Goal: Task Accomplishment & Management: Complete application form

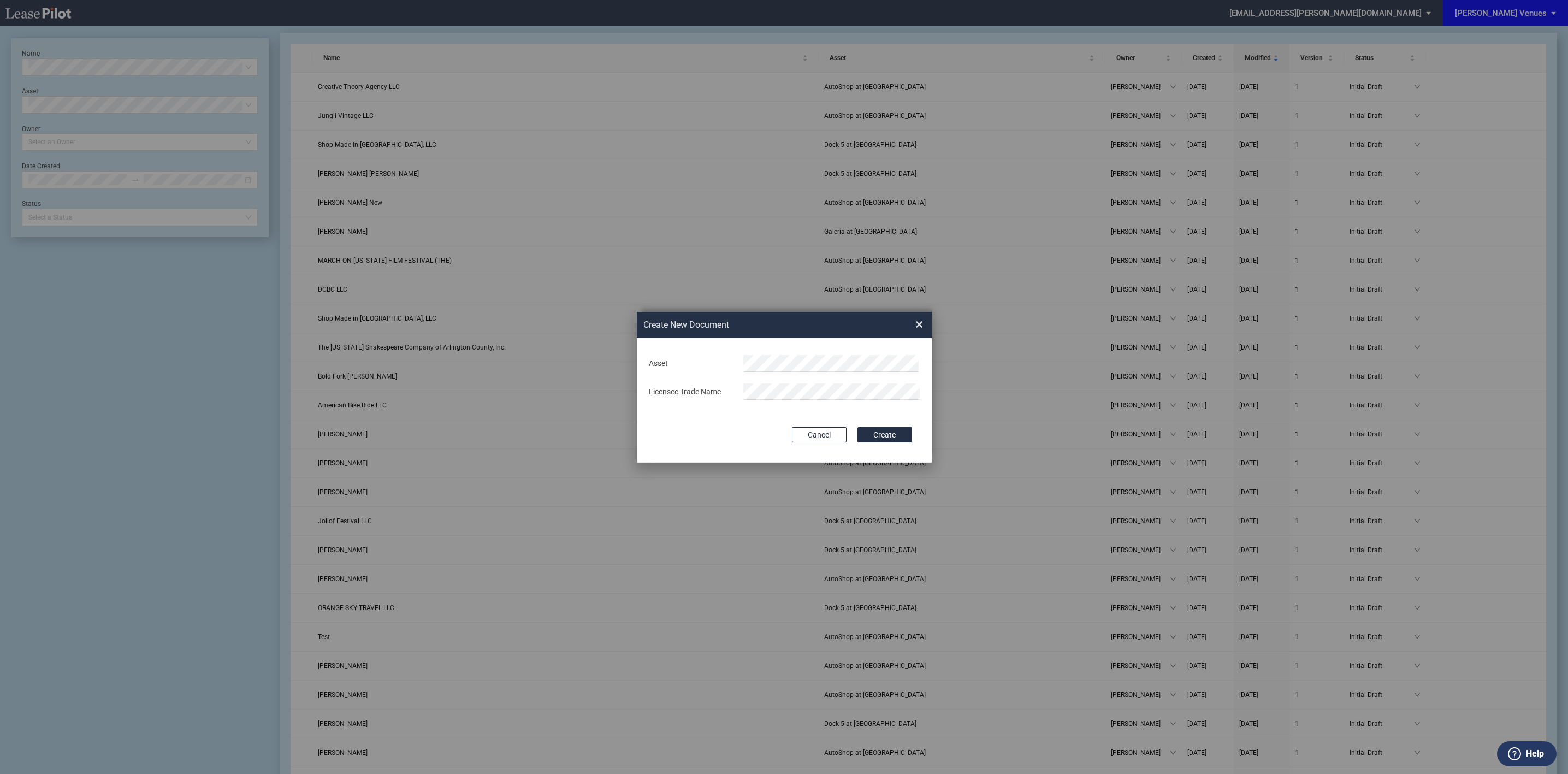
click at [903, 173] on div "Create New Document Create New Conformed Deal × Deal Type Retail Deal Type Reta…" at bounding box center [784, 387] width 1568 height 775
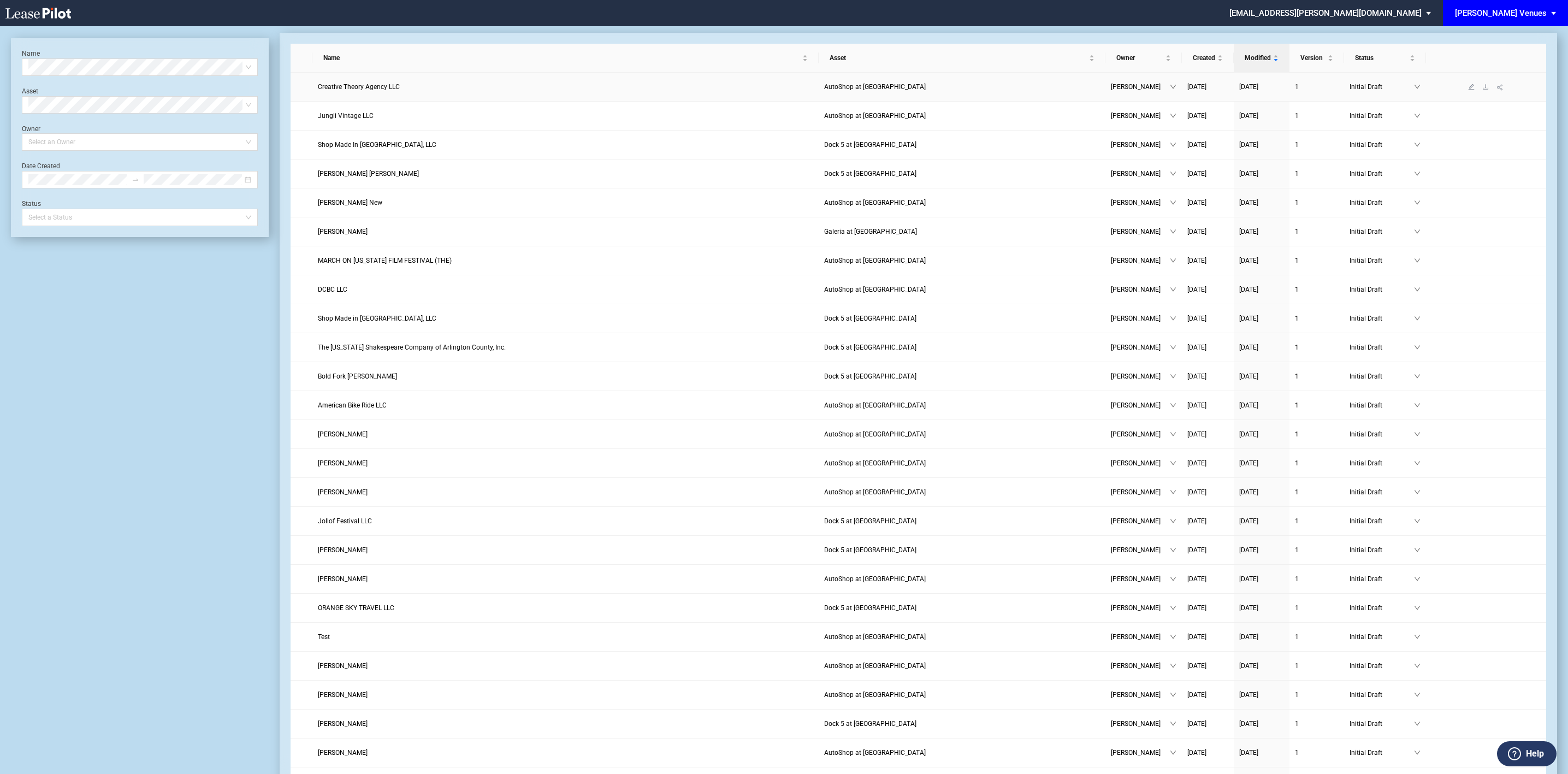
click at [345, 89] on span "Creative Theory Agency LLC" at bounding box center [358, 87] width 82 height 8
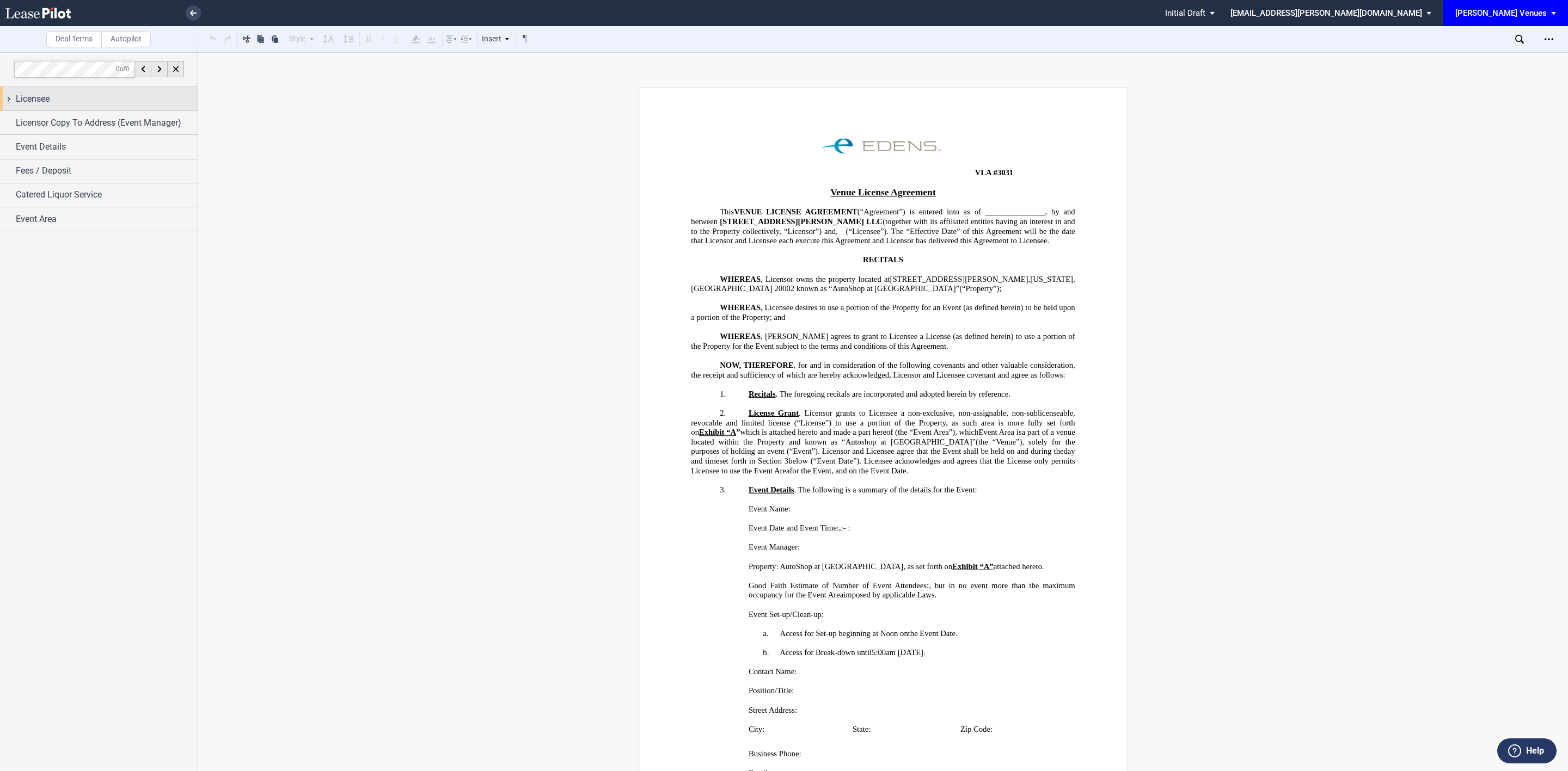
click at [33, 99] on span "Licensee" at bounding box center [33, 98] width 34 height 13
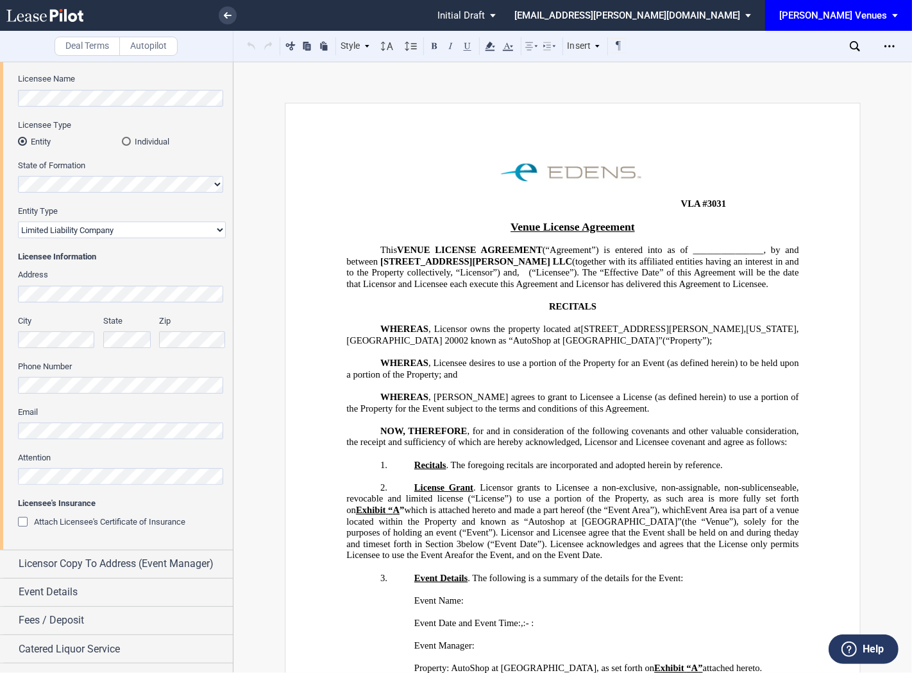
scroll to position [126, 0]
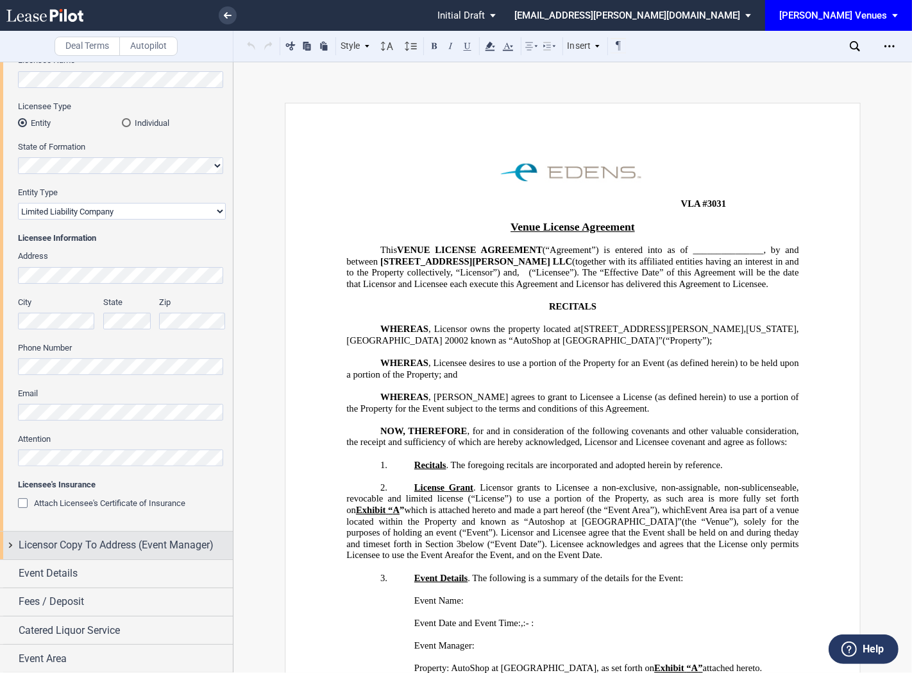
click at [137, 540] on span "Licensor Copy To Address (Event Manager)" at bounding box center [116, 544] width 195 height 15
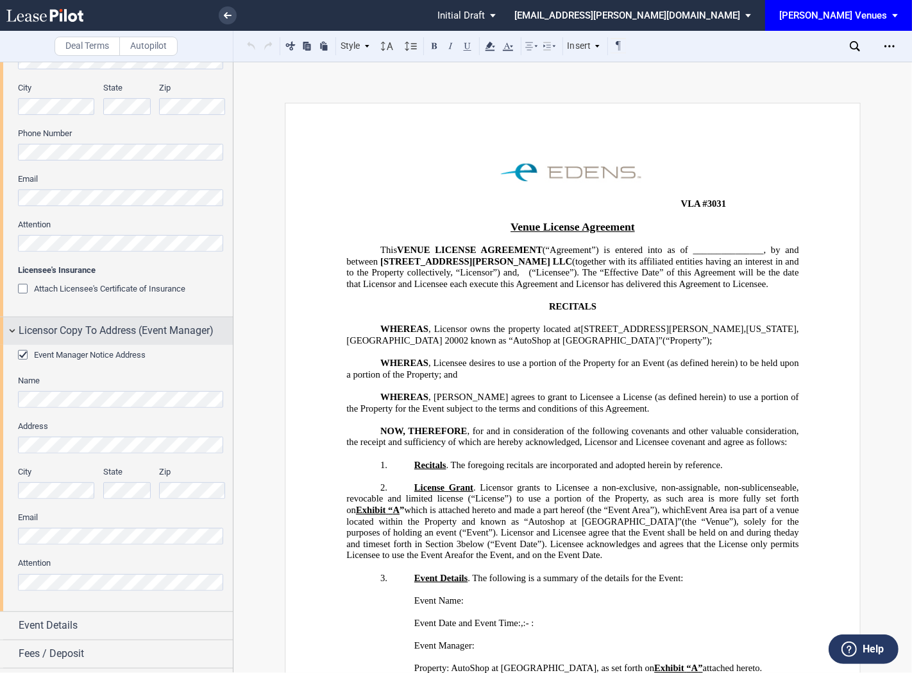
scroll to position [393, 0]
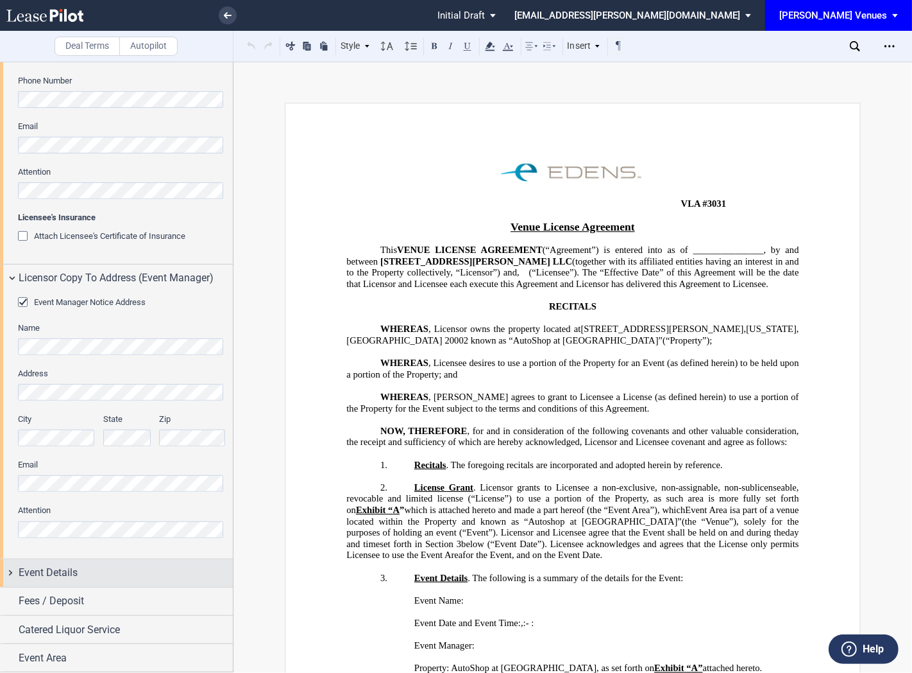
click at [87, 568] on div "Event Details" at bounding box center [126, 572] width 214 height 15
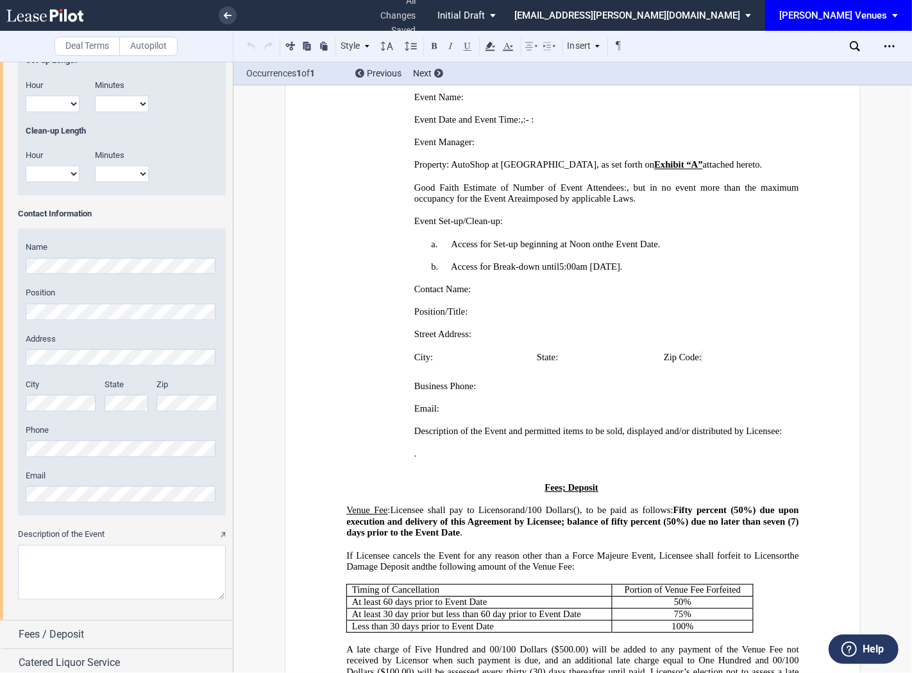
scroll to position [1319, 0]
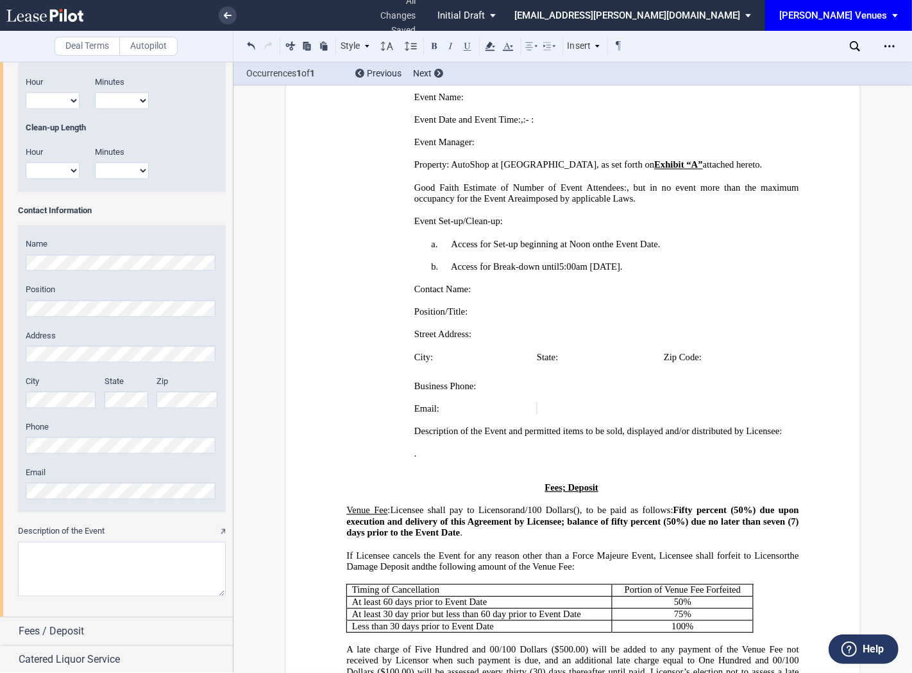
click at [562, 272] on span "5:00am on October 11, 2025" at bounding box center [590, 266] width 61 height 11
click at [132, 576] on textarea "Description of the Event" at bounding box center [122, 569] width 208 height 55
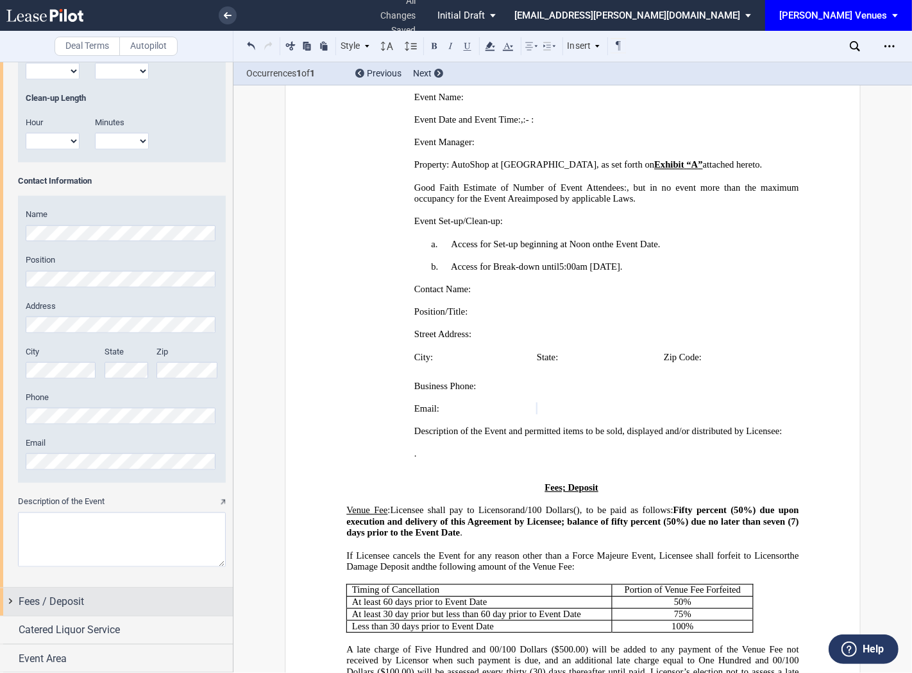
click at [80, 610] on div "Fees / Deposit" at bounding box center [116, 602] width 233 height 28
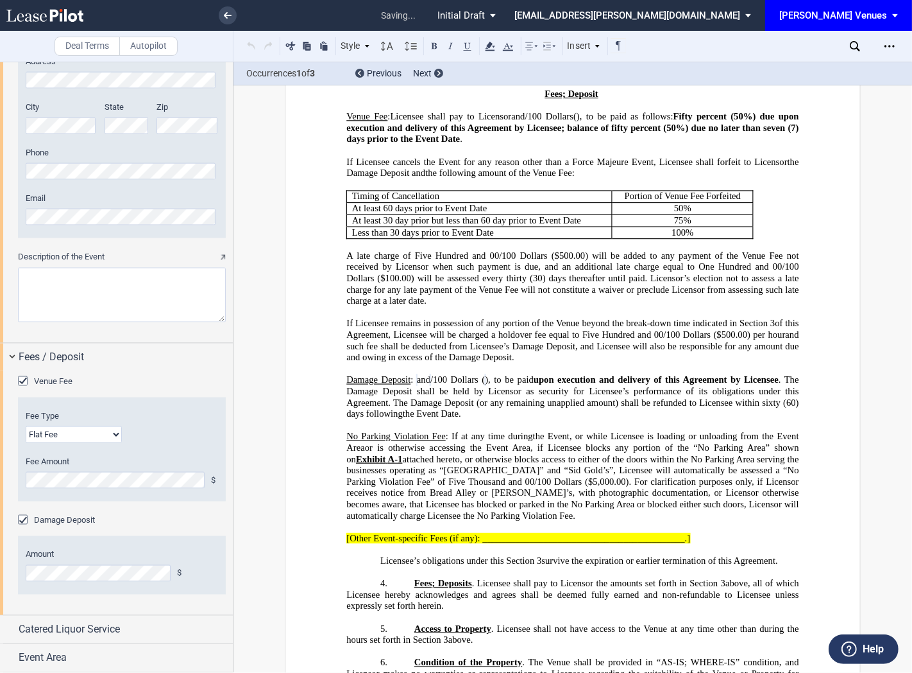
scroll to position [1007, 0]
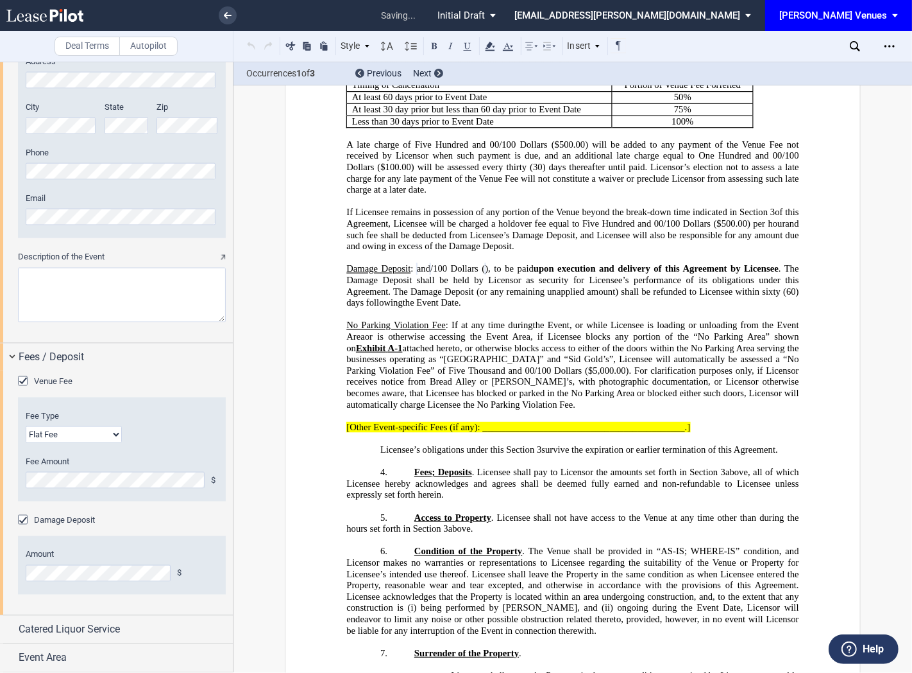
click at [200, 545] on div "Amount $" at bounding box center [122, 565] width 208 height 58
click at [573, 433] on span "[Other Event-specific Fees (if any): __________________________________________…" at bounding box center [519, 427] width 344 height 11
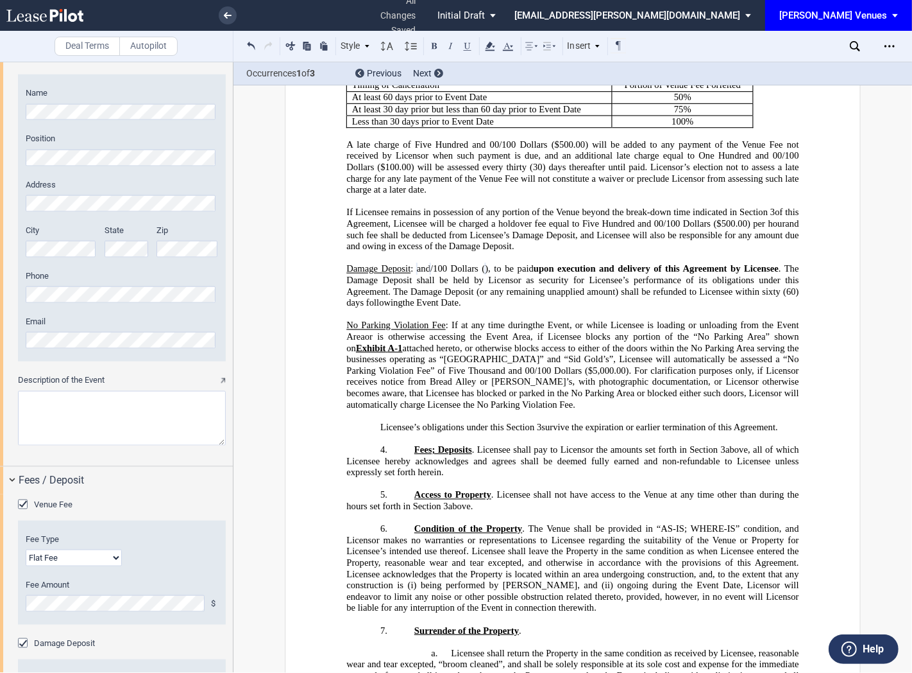
scroll to position [1451, 0]
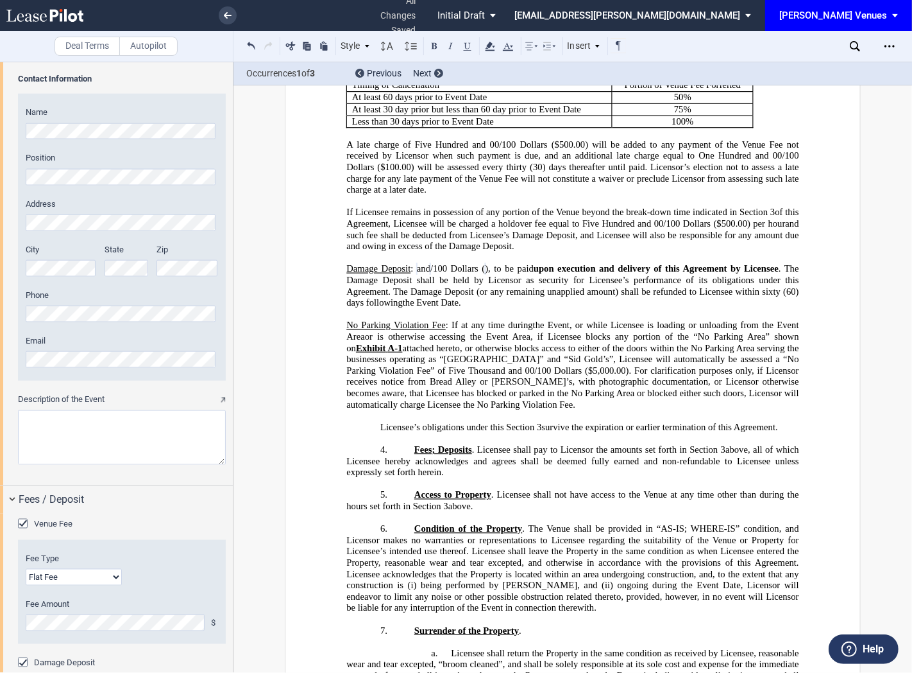
click at [28, 434] on textarea "Description of the Event" at bounding box center [122, 437] width 208 height 55
paste textarea "10 year celebration of CTA with friends and family."
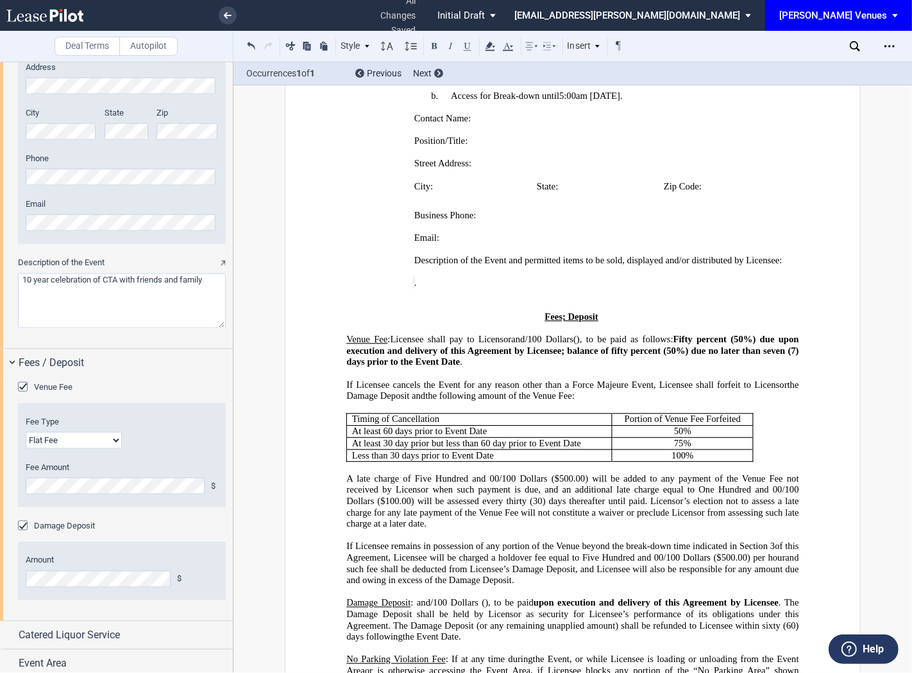
scroll to position [1593, 0]
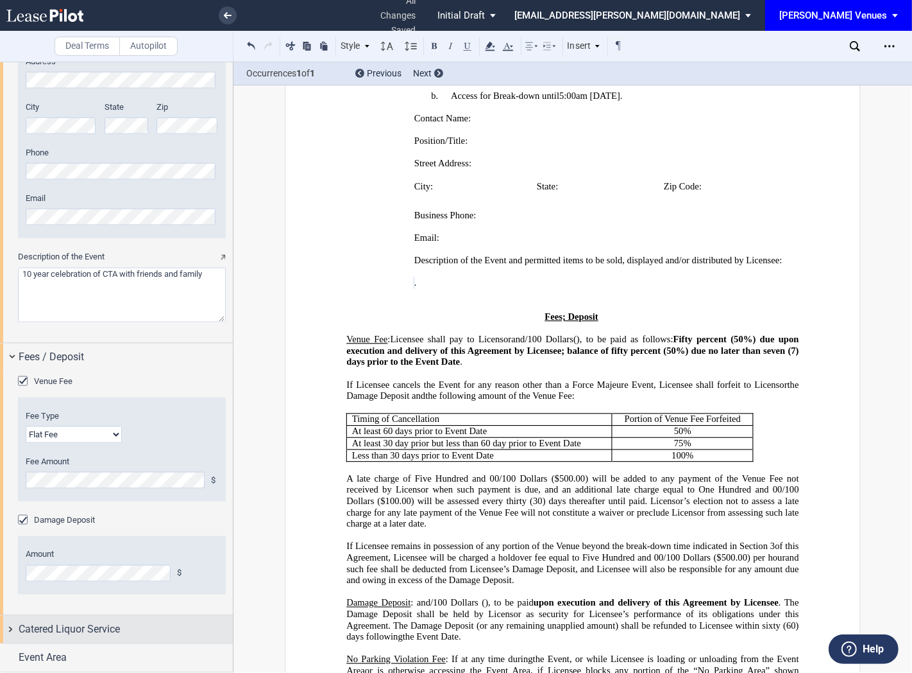
type textarea "10 year celebration of CTA with friends and family"
click at [83, 633] on span "Catered Liquor Service" at bounding box center [69, 629] width 101 height 15
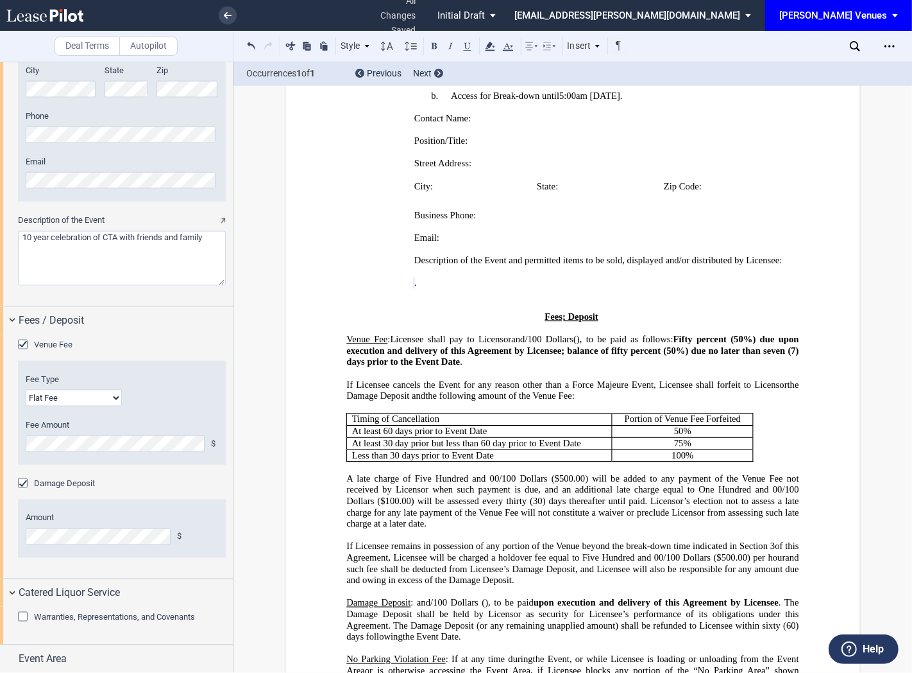
click at [78, 619] on span "Warranties, Representations, and Covenants" at bounding box center [114, 617] width 161 height 10
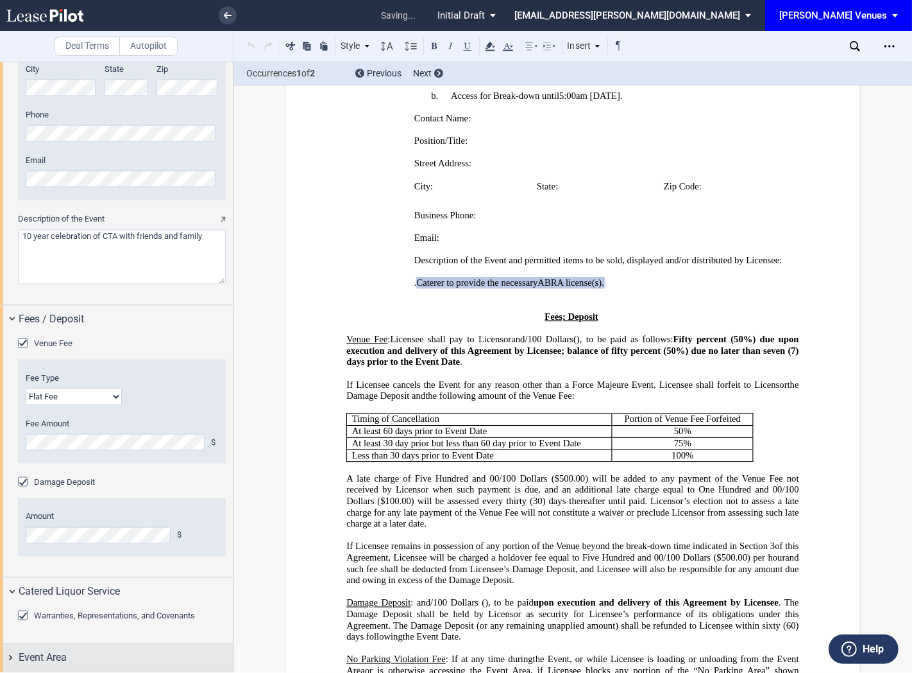
click at [77, 655] on div "Event Area" at bounding box center [126, 657] width 214 height 15
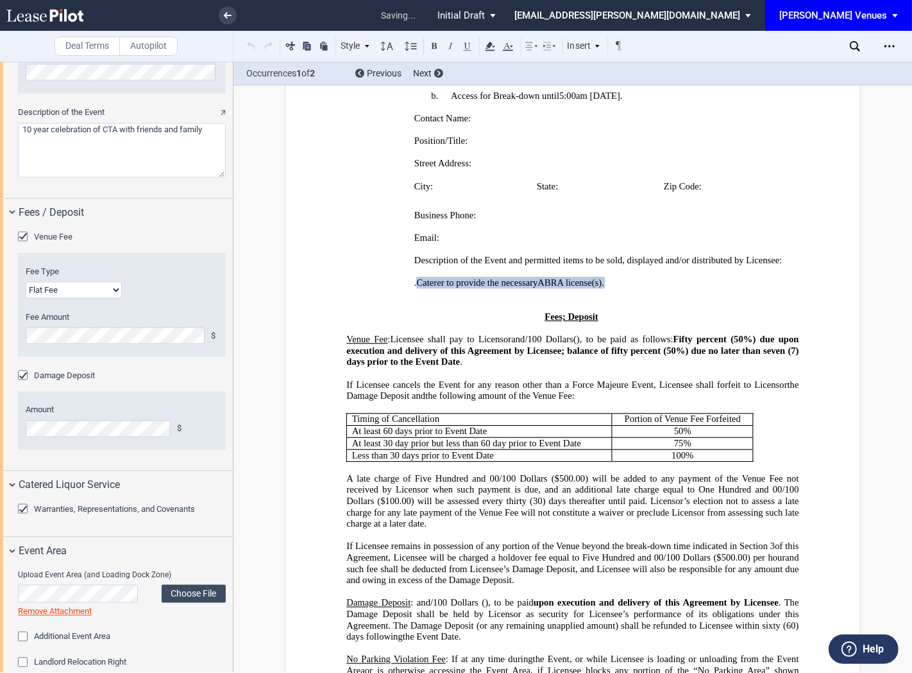
scroll to position [1743, 0]
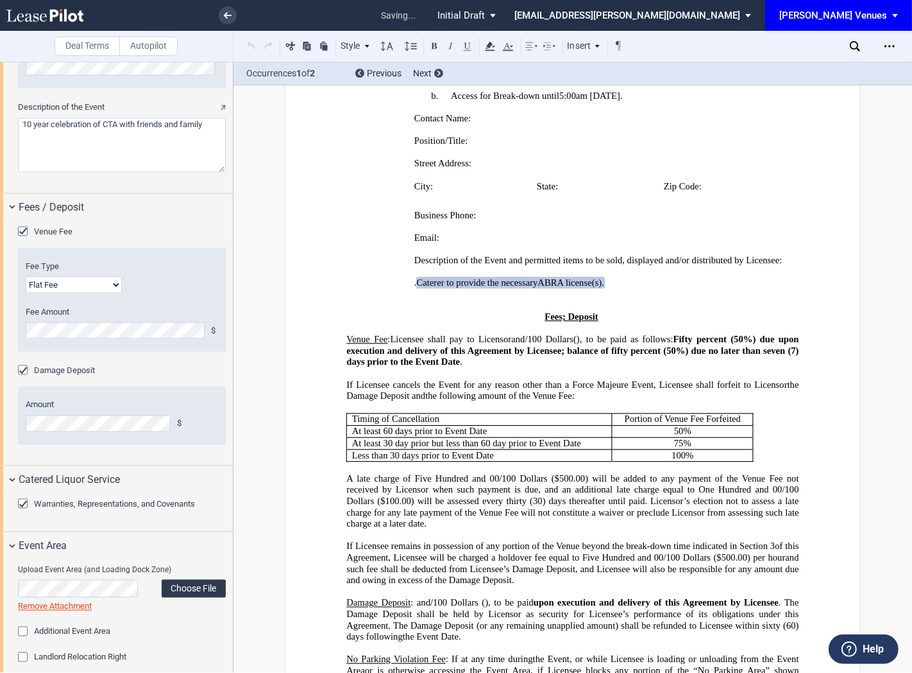
click at [176, 589] on label "Choose File" at bounding box center [194, 588] width 64 height 18
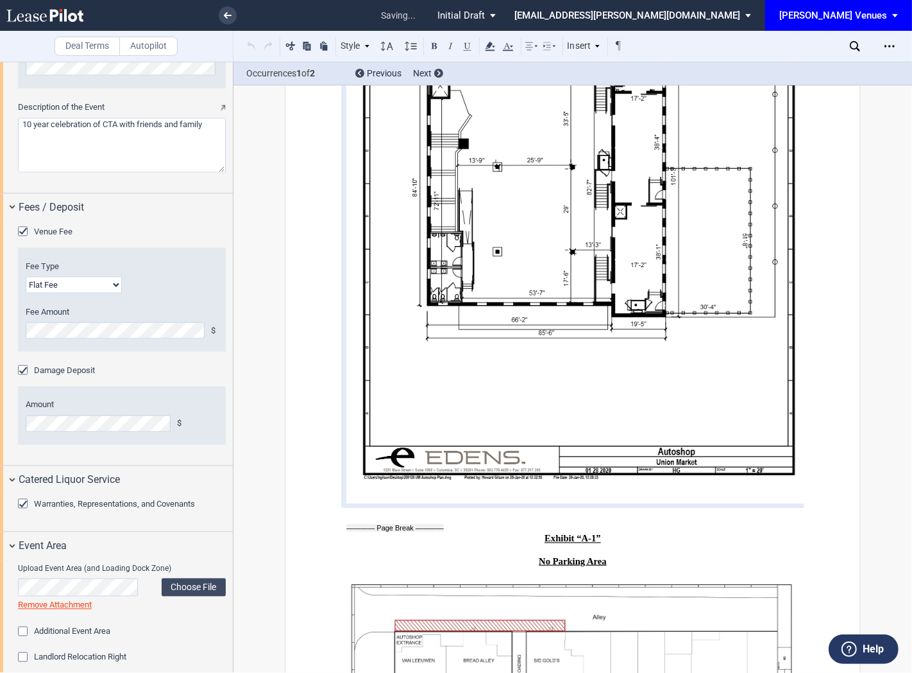
scroll to position [5155, 0]
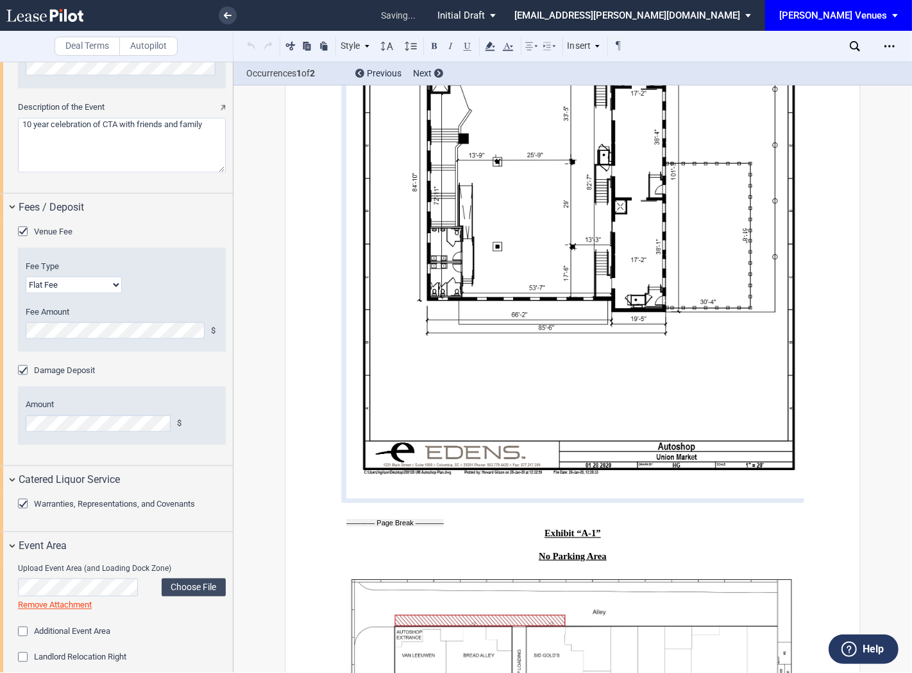
click at [110, 659] on span "Landlord Relocation Right" at bounding box center [80, 657] width 92 height 10
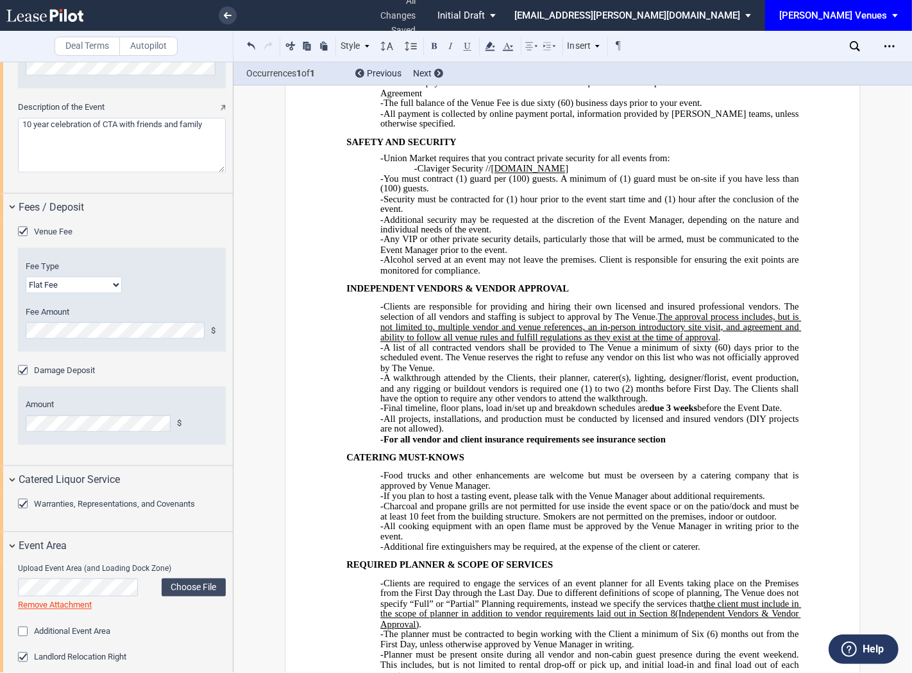
scroll to position [6221, 0]
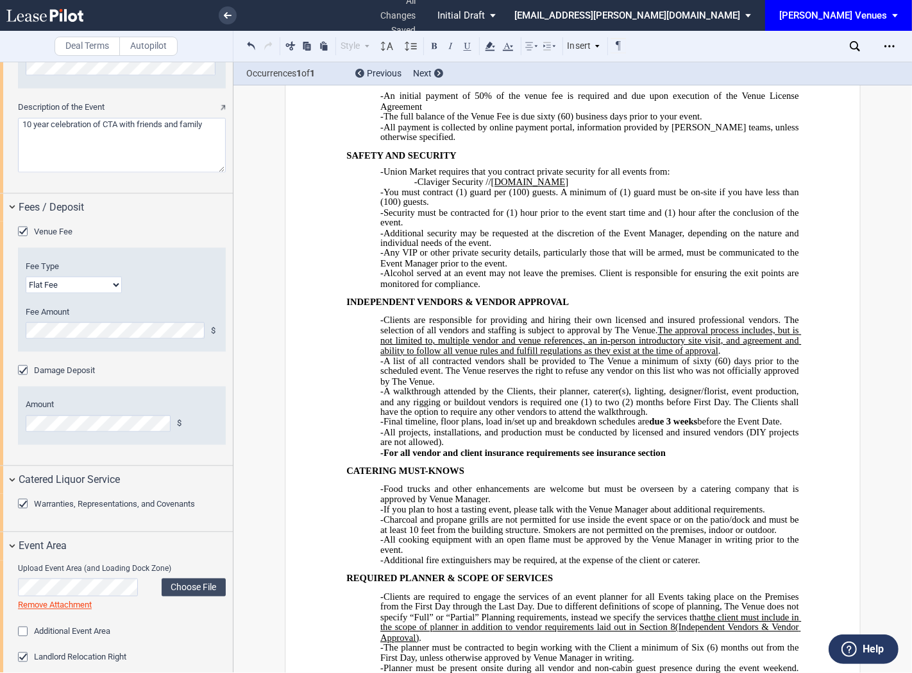
drag, startPoint x: 576, startPoint y: 382, endPoint x: 646, endPoint y: 375, distance: 71.0
click at [646, 375] on div "RENTAL HOURS AND ACCESS -Events may take place between 8am-12am. -The Venue Man…" at bounding box center [573, 633] width 452 height 1373
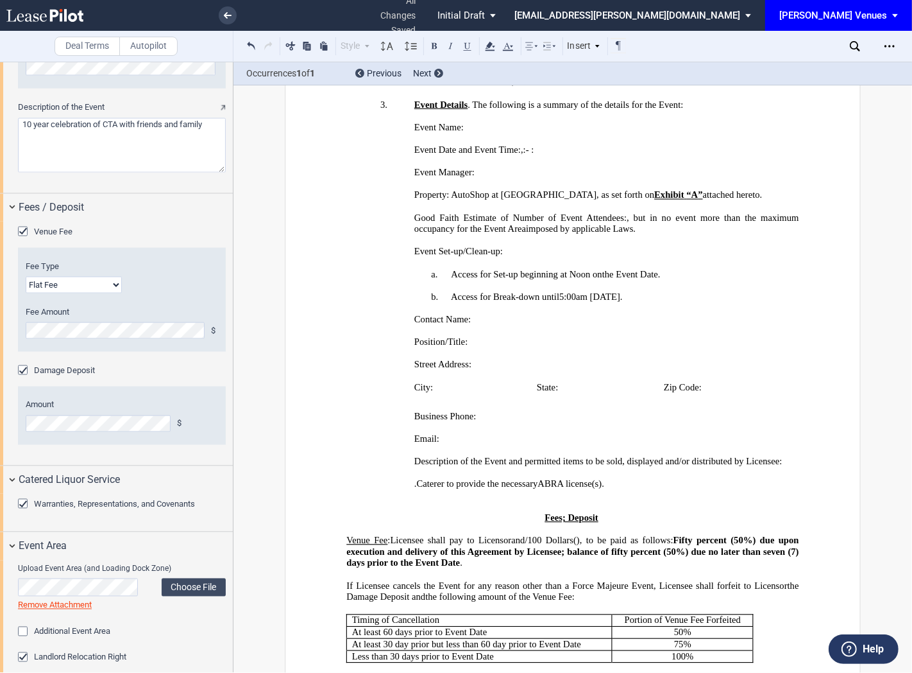
scroll to position [499, 0]
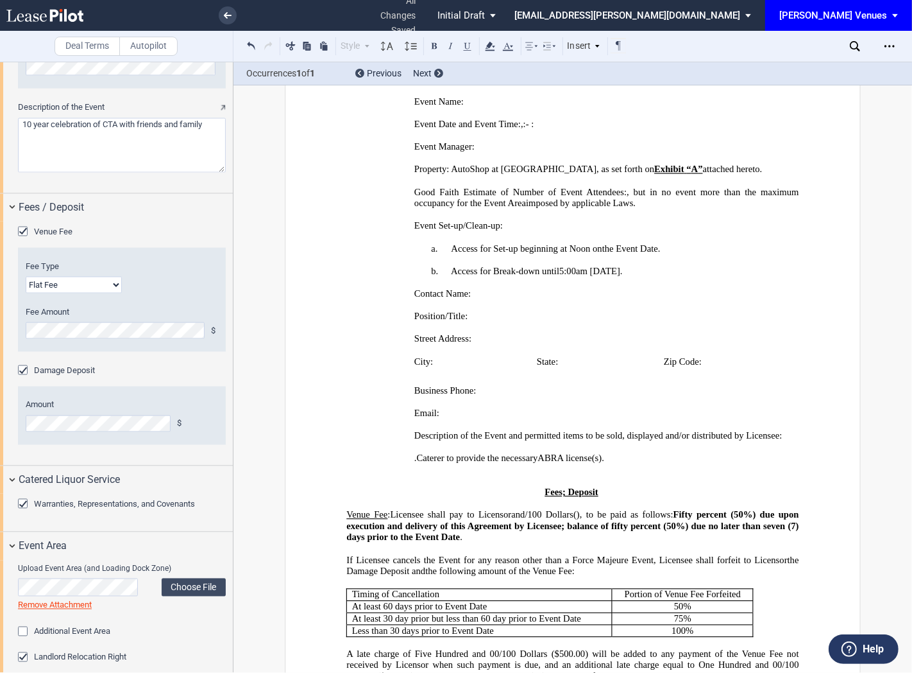
click at [602, 463] on span "ABRA license(s)" at bounding box center [570, 457] width 64 height 11
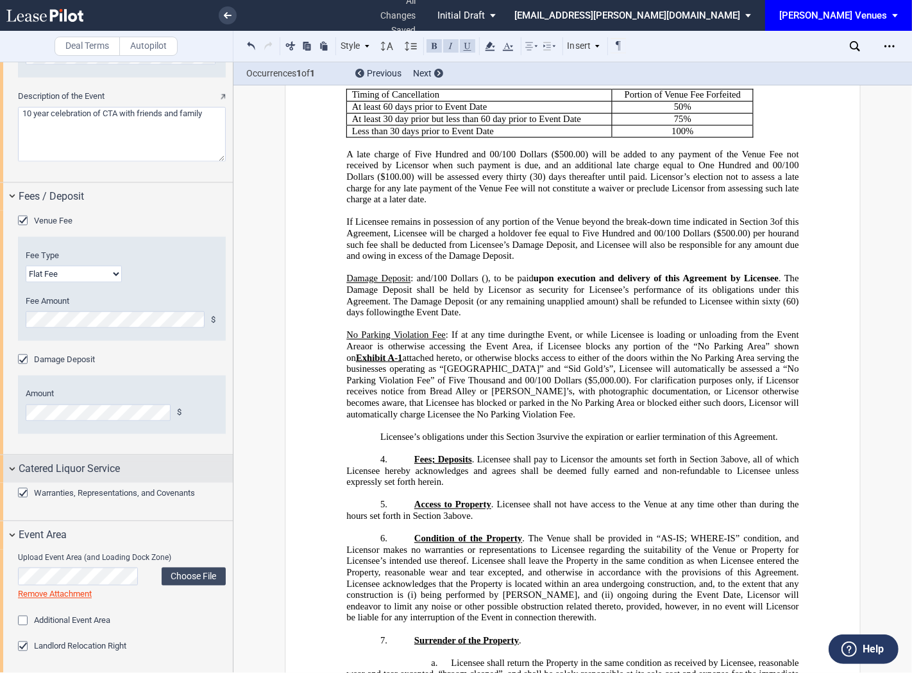
scroll to position [1756, 0]
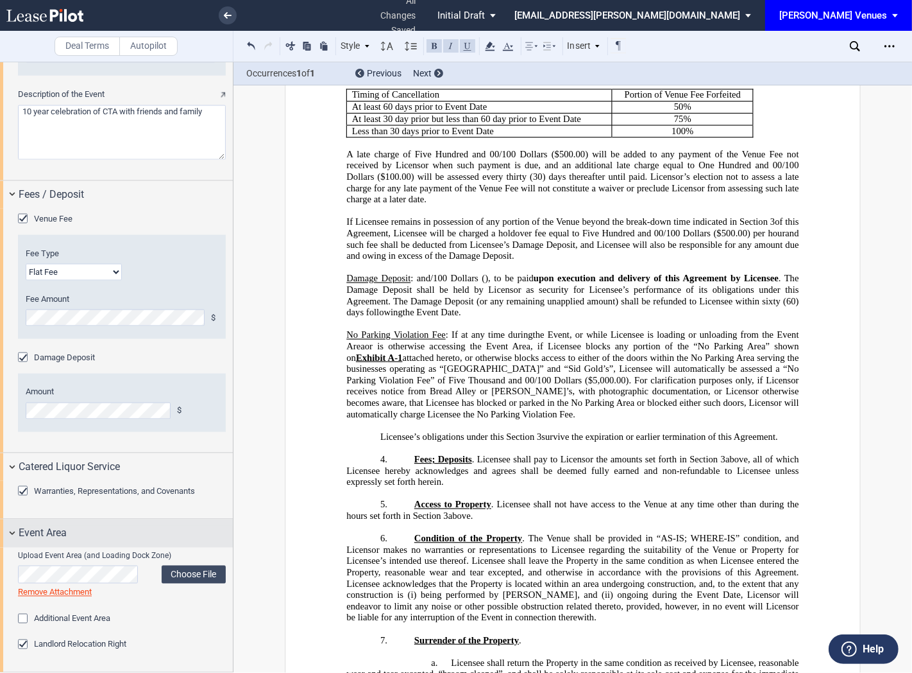
click at [125, 527] on div "Event Area" at bounding box center [126, 533] width 214 height 15
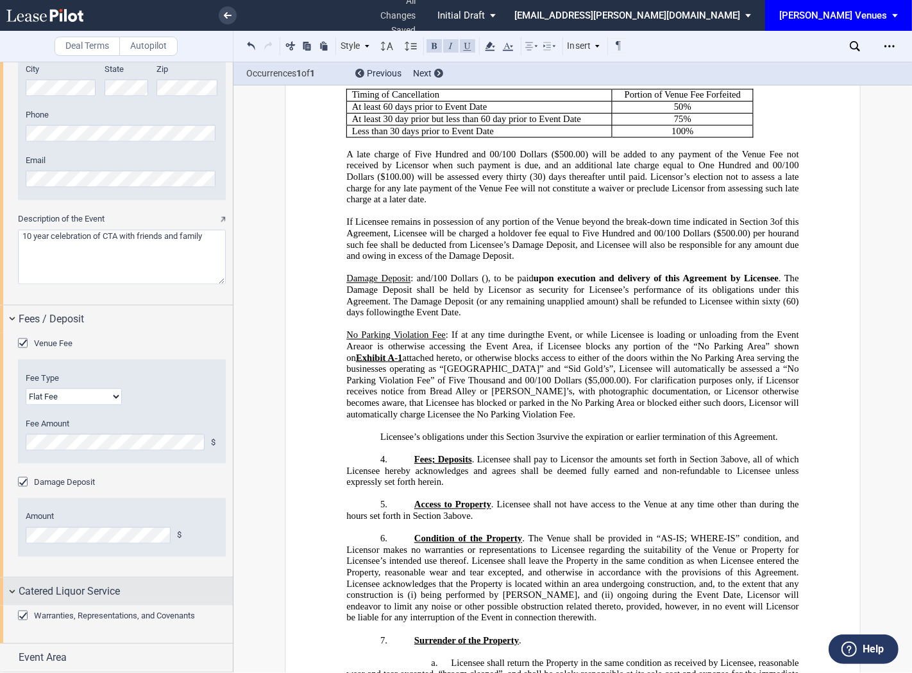
click at [81, 591] on span "Catered Liquor Service" at bounding box center [69, 591] width 101 height 15
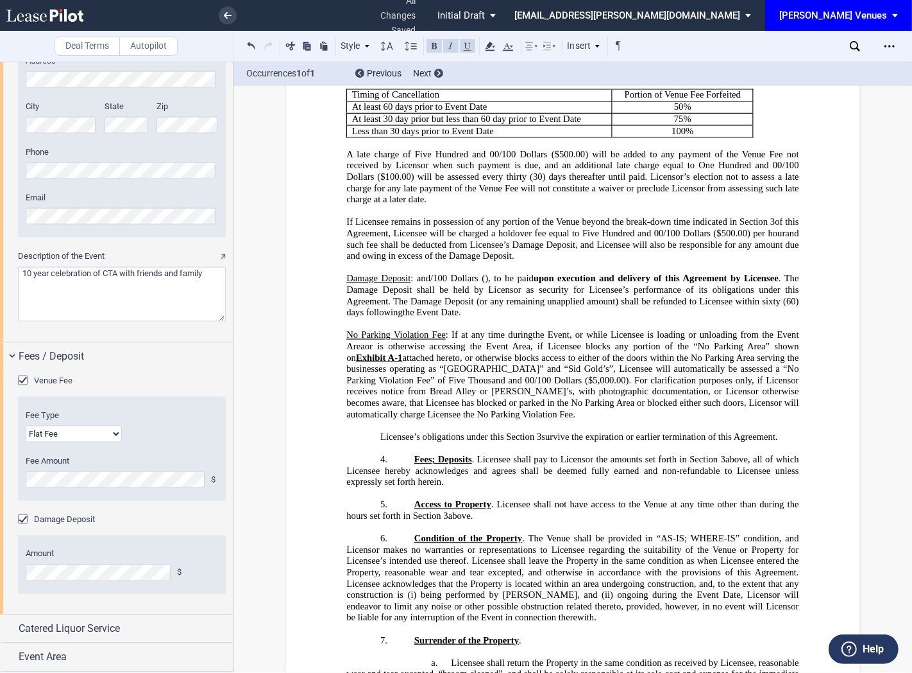
scroll to position [1593, 0]
click at [91, 364] on div "Fees / Deposit" at bounding box center [116, 357] width 233 height 28
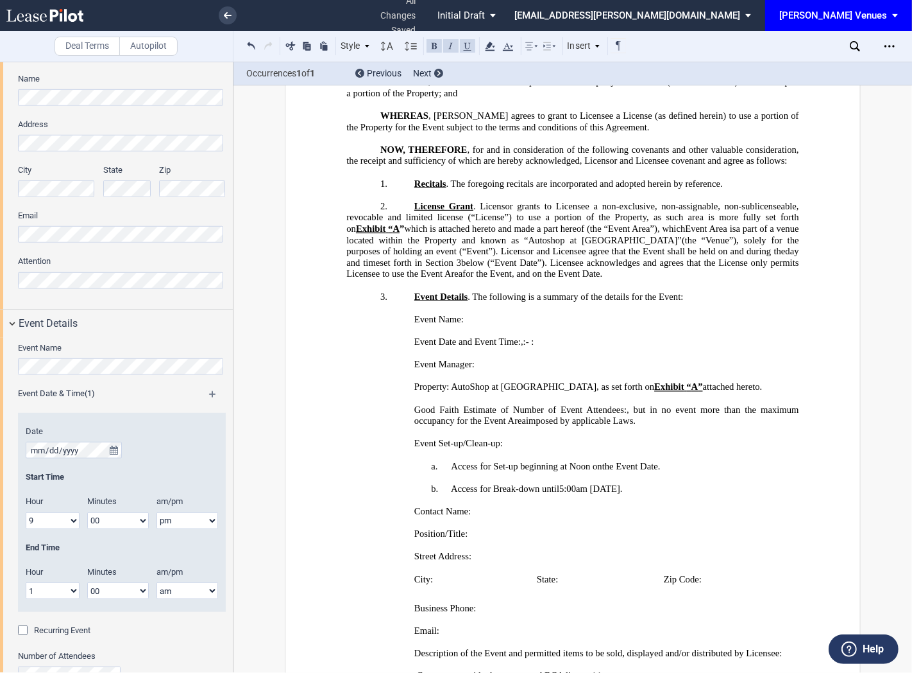
scroll to position [285, 0]
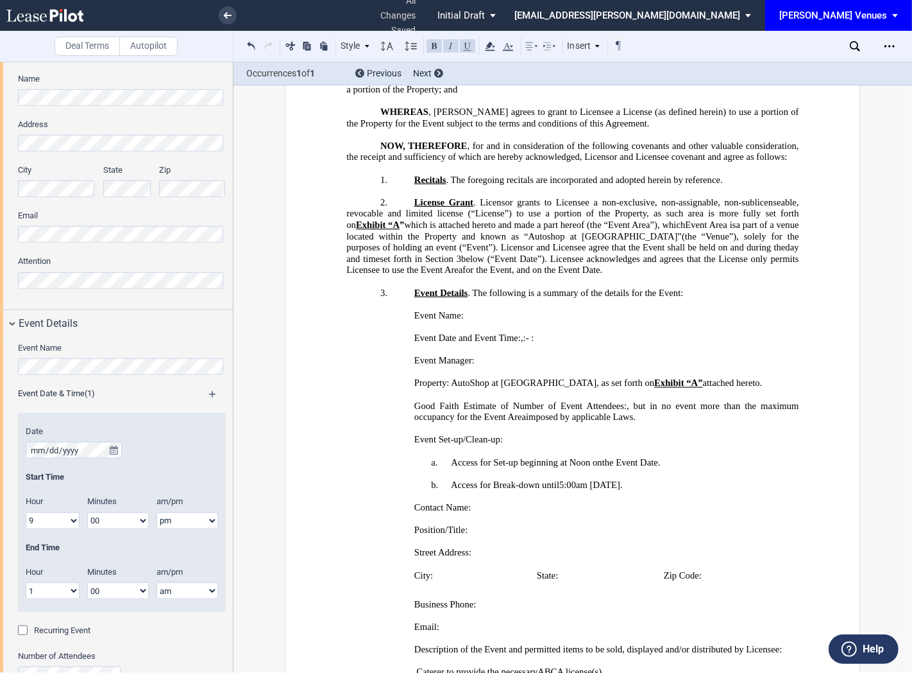
click at [562, 490] on span "5:00am on October 11, 2025" at bounding box center [590, 484] width 61 height 11
click at [670, 491] on p "b. Access for Break-down until ﻿ ﻿ hour s and ﻿ ﻿ minutes 4:00am on October 11,…" at bounding box center [573, 485] width 452 height 12
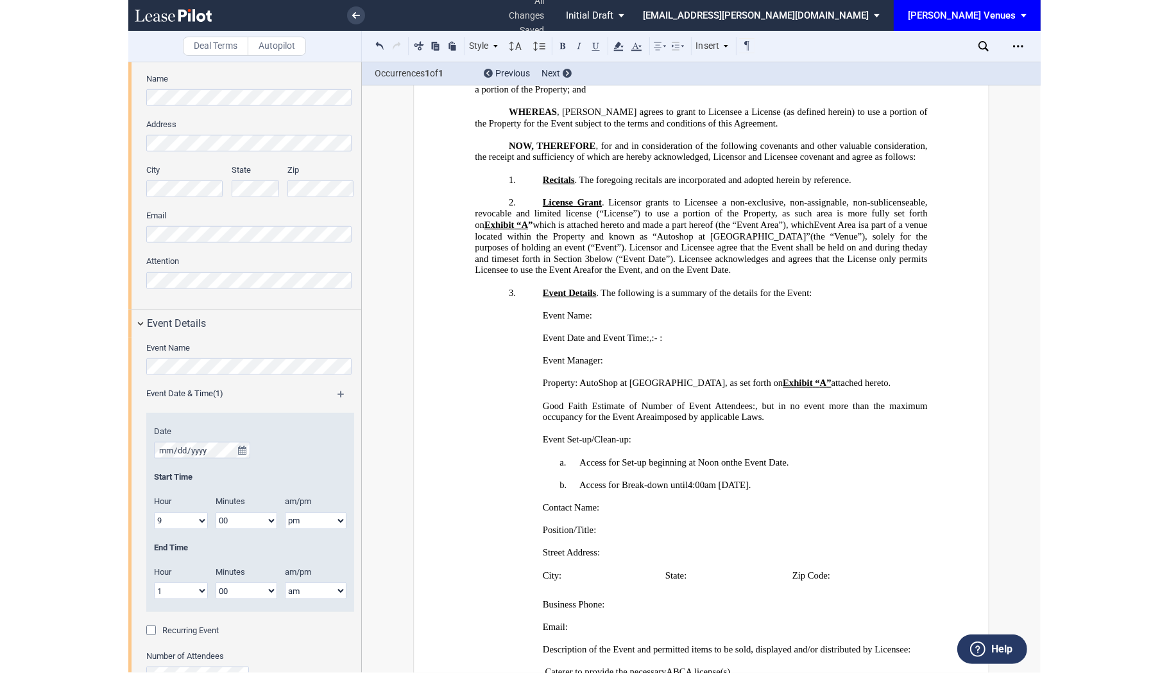
scroll to position [0, 0]
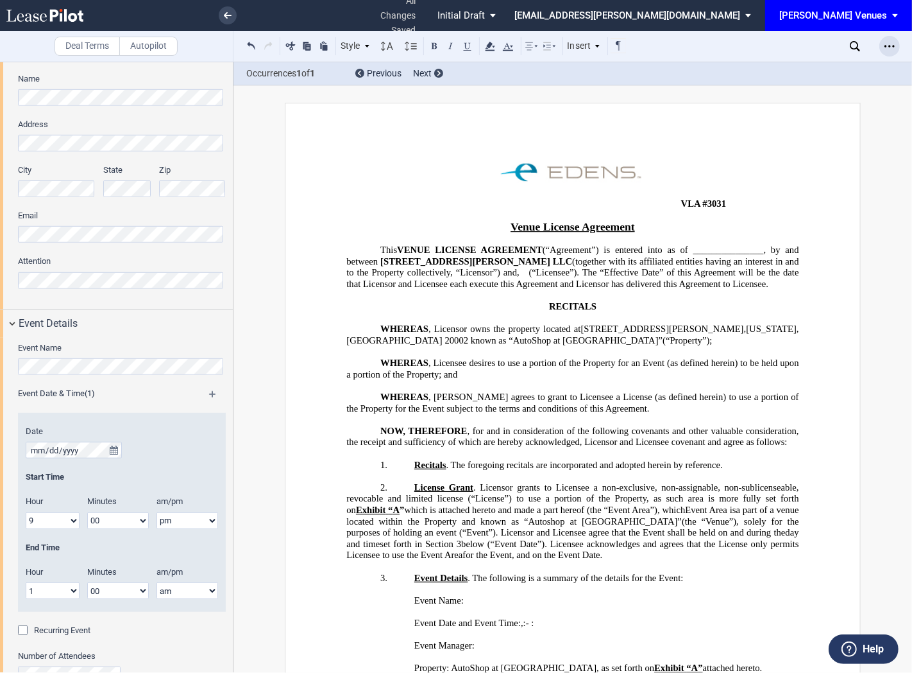
click at [894, 49] on icon "Open Lease options menu" at bounding box center [890, 46] width 10 height 10
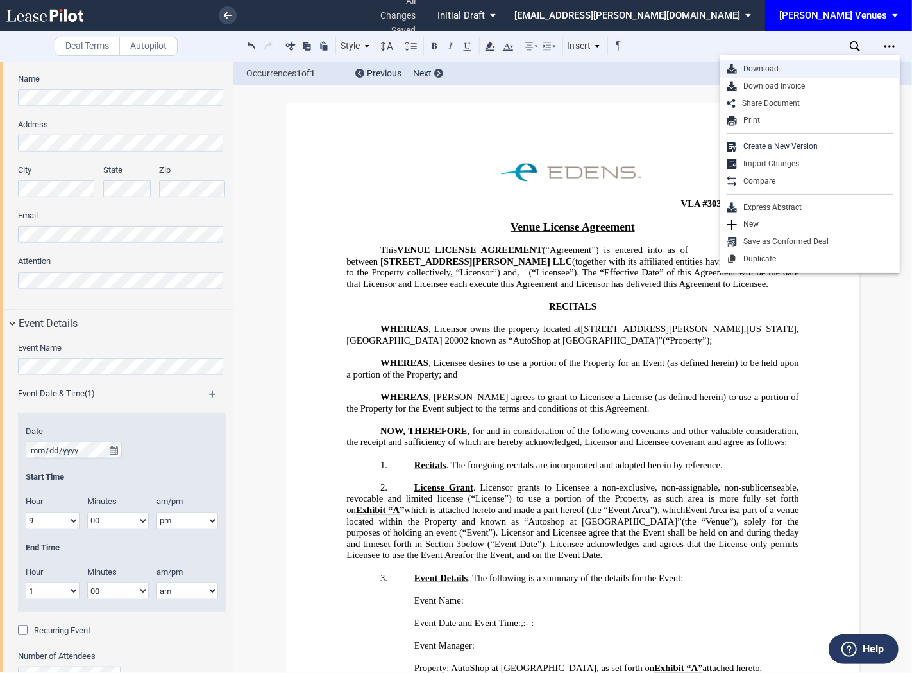
click at [835, 64] on div "Download" at bounding box center [815, 69] width 157 height 11
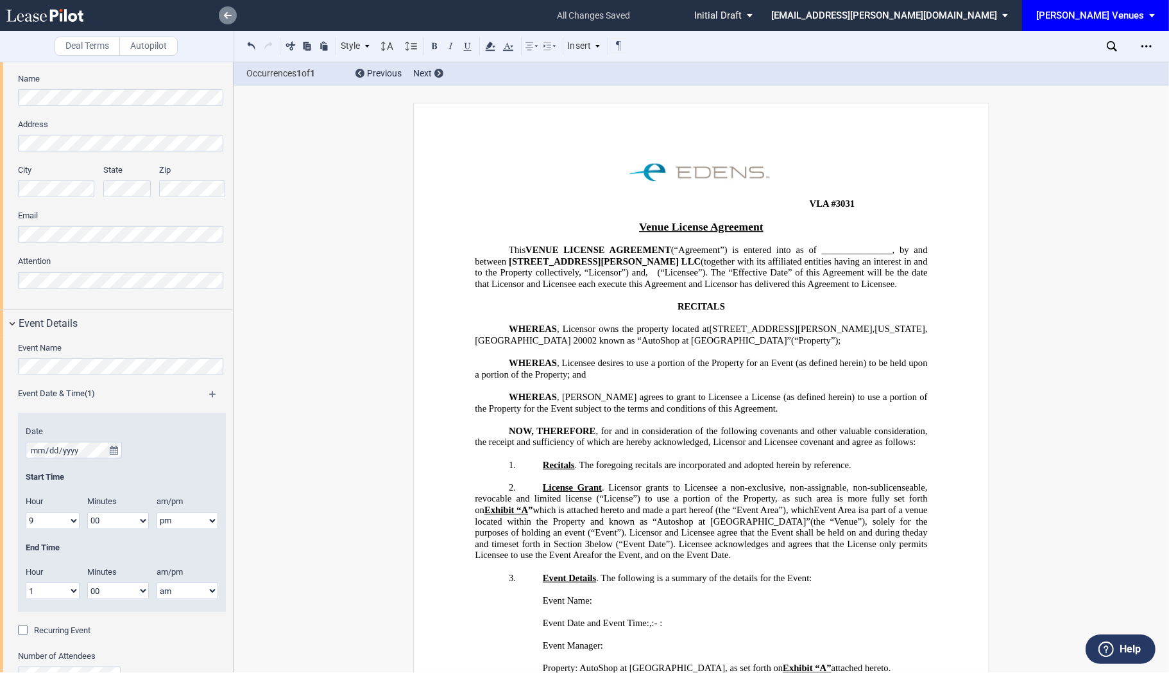
click at [221, 12] on link at bounding box center [228, 15] width 18 height 18
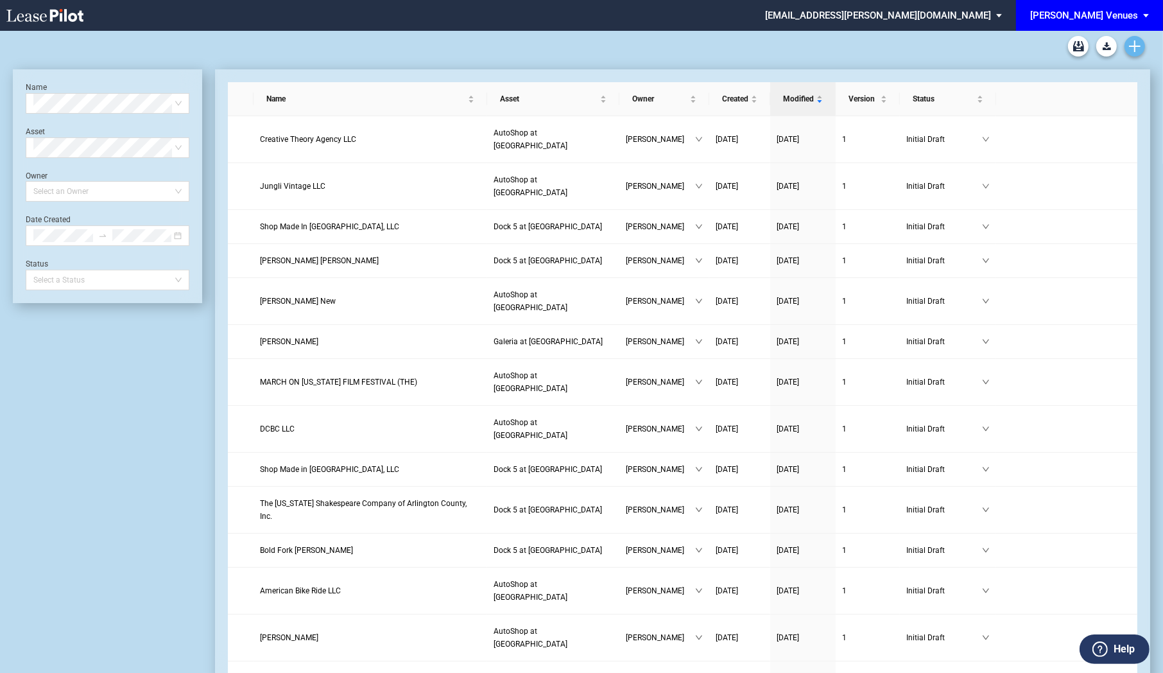
click at [1131, 43] on icon "Create new document" at bounding box center [1135, 46] width 12 height 12
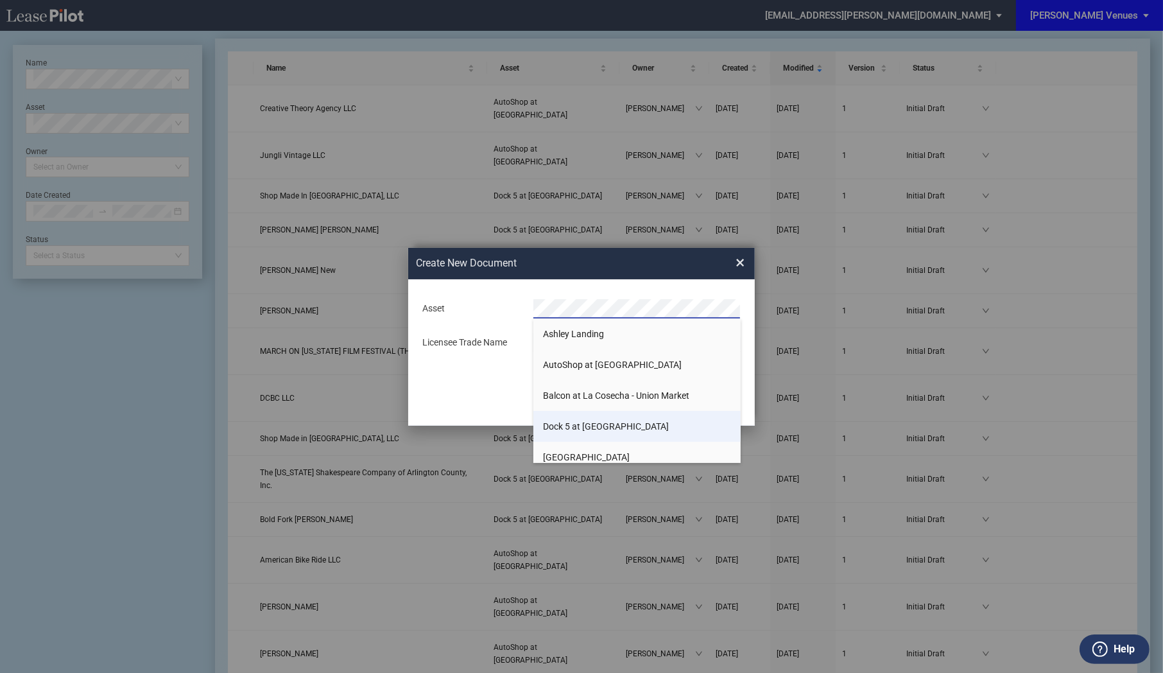
click at [595, 427] on span "Dock 5 at [GEOGRAPHIC_DATA]" at bounding box center [606, 426] width 126 height 10
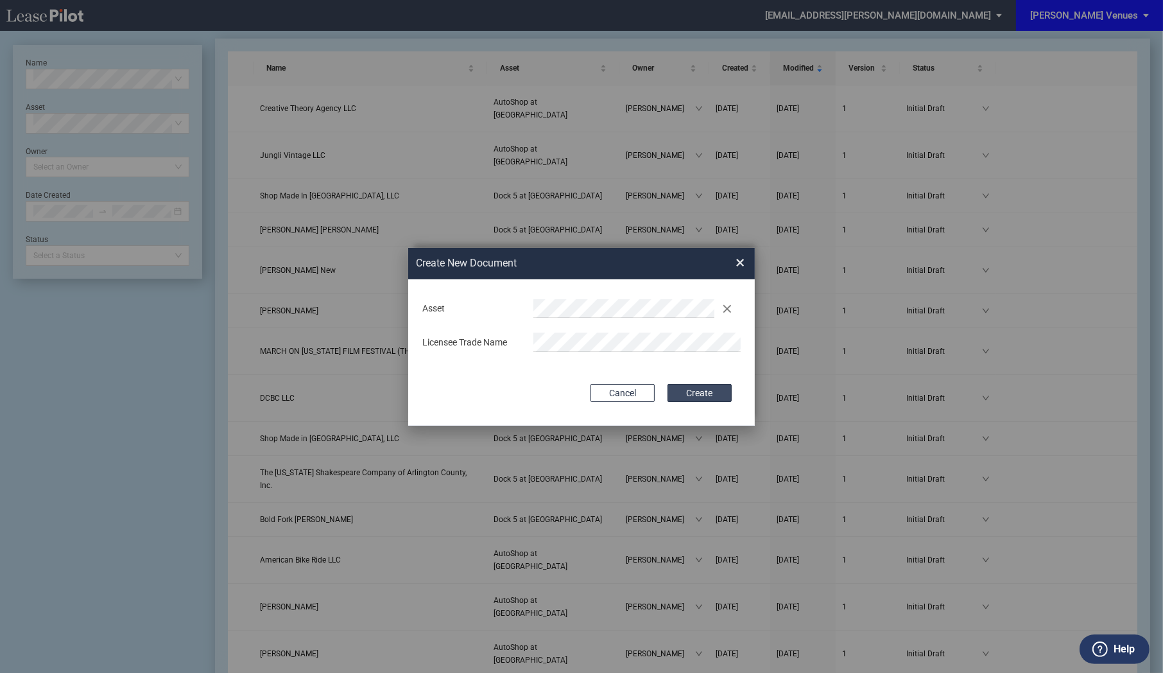
click at [696, 398] on button "Create" at bounding box center [699, 393] width 64 height 18
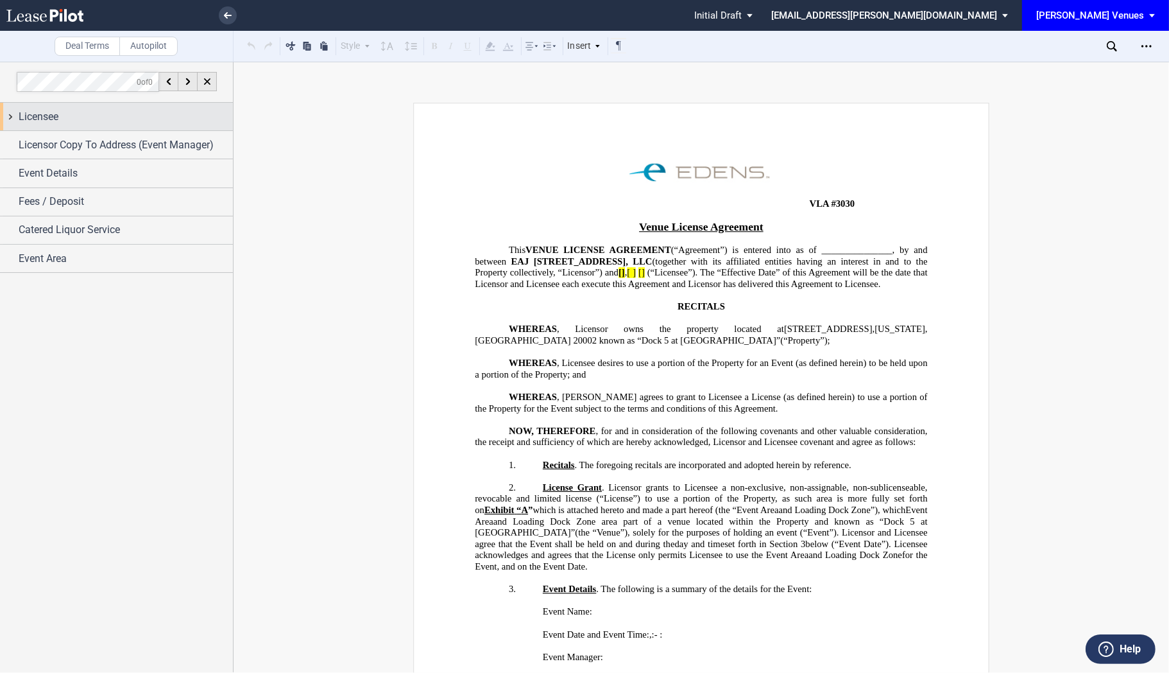
click at [39, 122] on span "Licensee" at bounding box center [39, 116] width 40 height 15
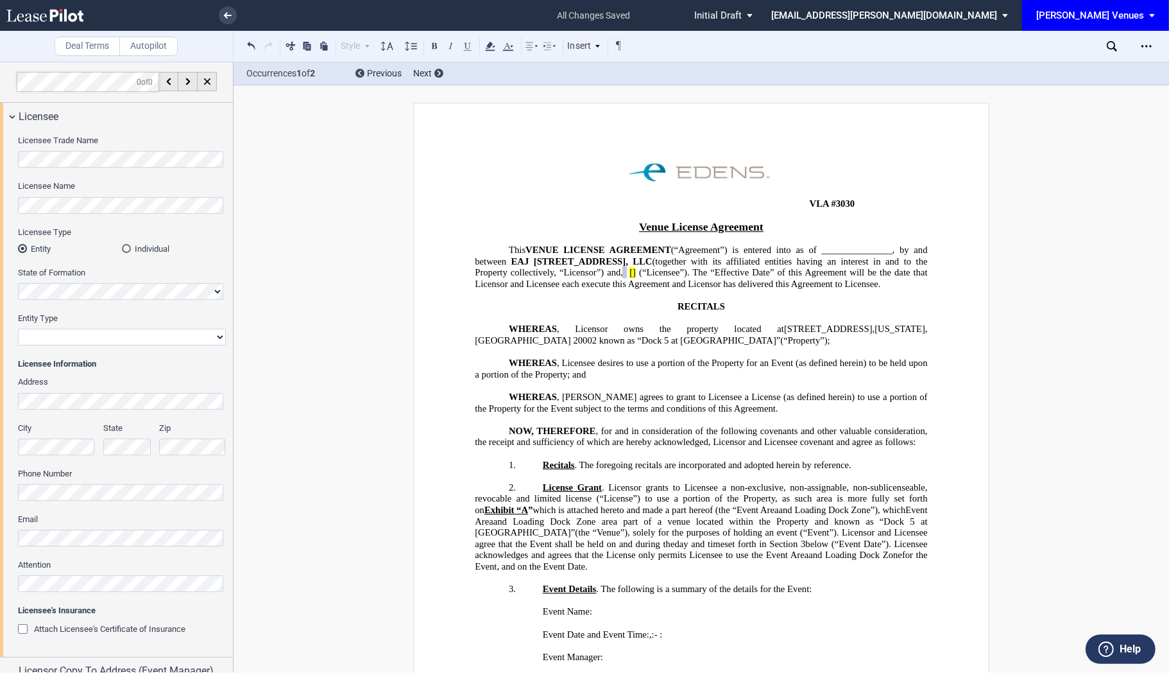
click at [104, 336] on select "Corporation Limited Liability Company General Partnership Limited Partnership N…" at bounding box center [122, 337] width 208 height 17
click at [18, 329] on select "Corporation Limited Liability Company General Partnership Limited Partnership N…" at bounding box center [122, 337] width 208 height 17
click at [119, 337] on select "Corporation Limited Liability Company General Partnership Limited Partnership N…" at bounding box center [122, 337] width 208 height 17
select select "non-profit corporation"
click at [18, 329] on select "Corporation Limited Liability Company General Partnership Limited Partnership N…" at bounding box center [122, 337] width 208 height 17
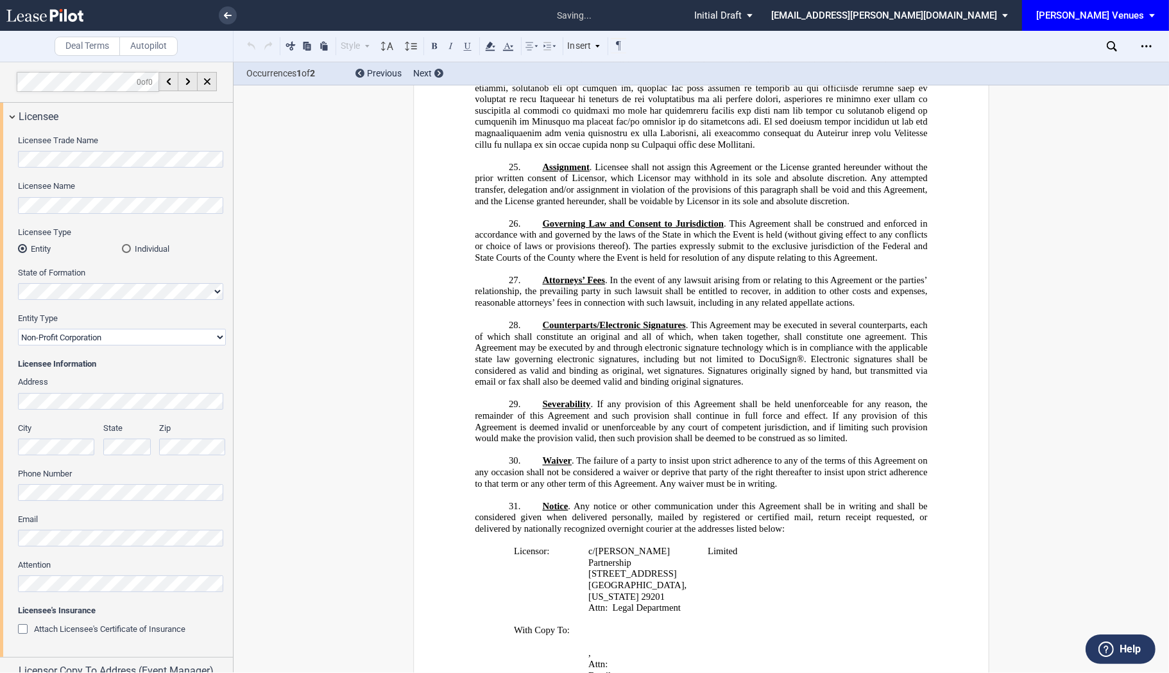
scroll to position [3948, 0]
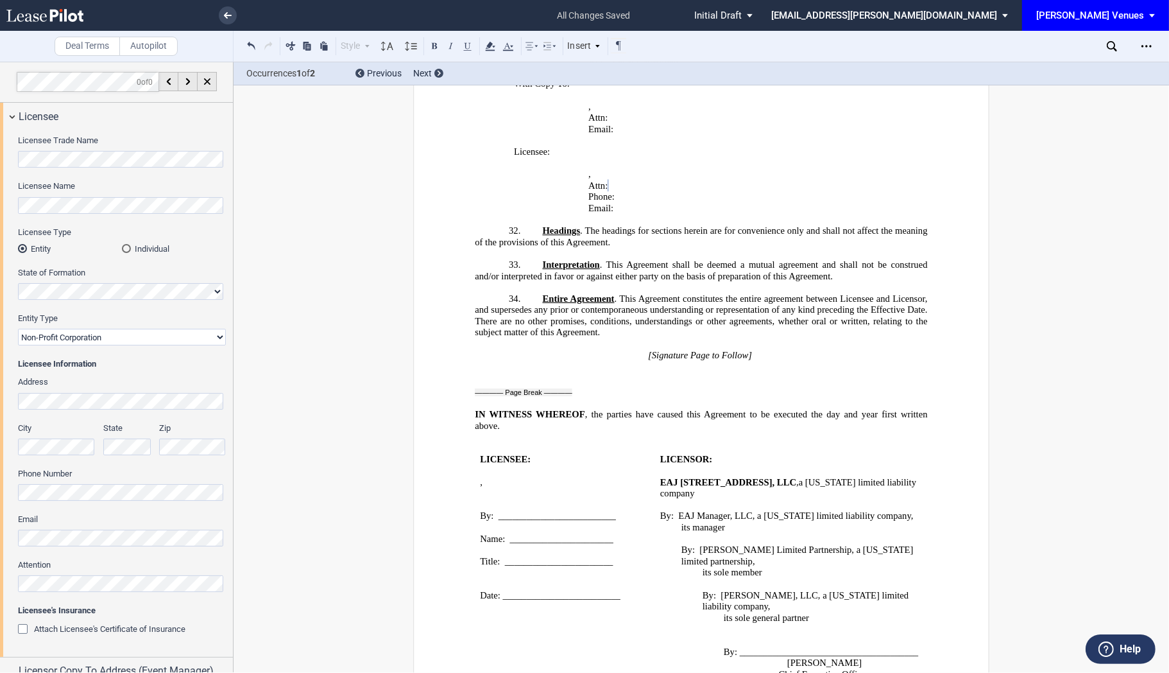
click at [114, 547] on div "Address City State Zip Phone Number Email Attention" at bounding box center [122, 490] width 208 height 228
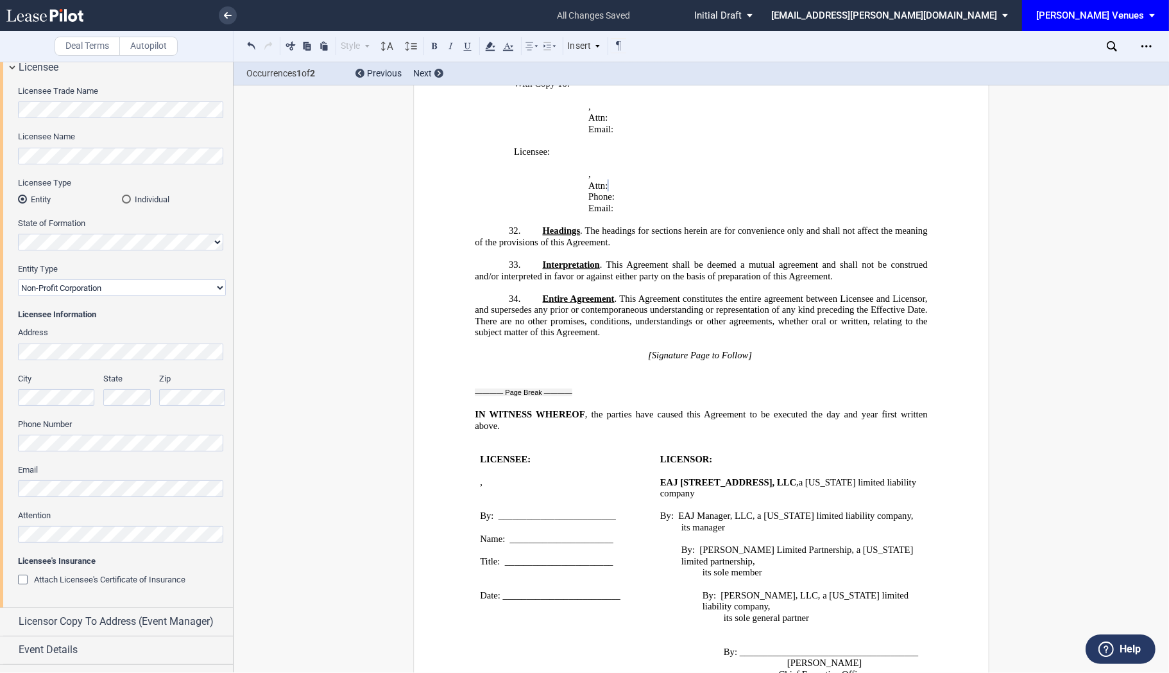
scroll to position [71, 0]
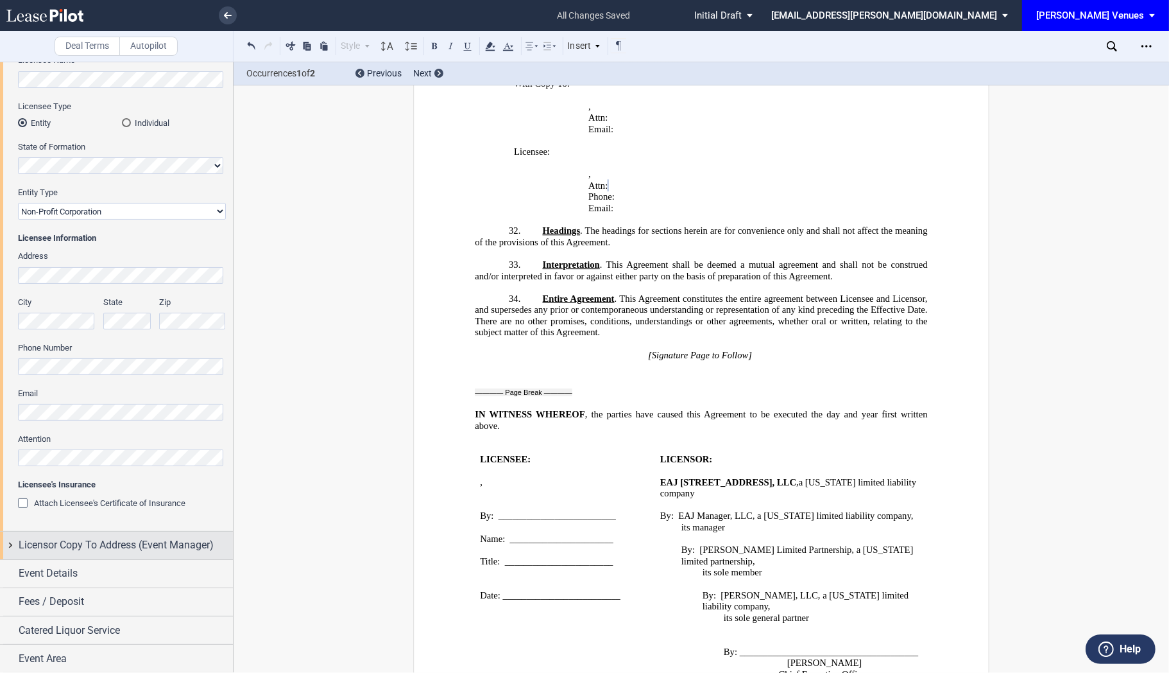
click at [149, 553] on div "Licensor Copy To Address (Event Manager)" at bounding box center [116, 545] width 233 height 28
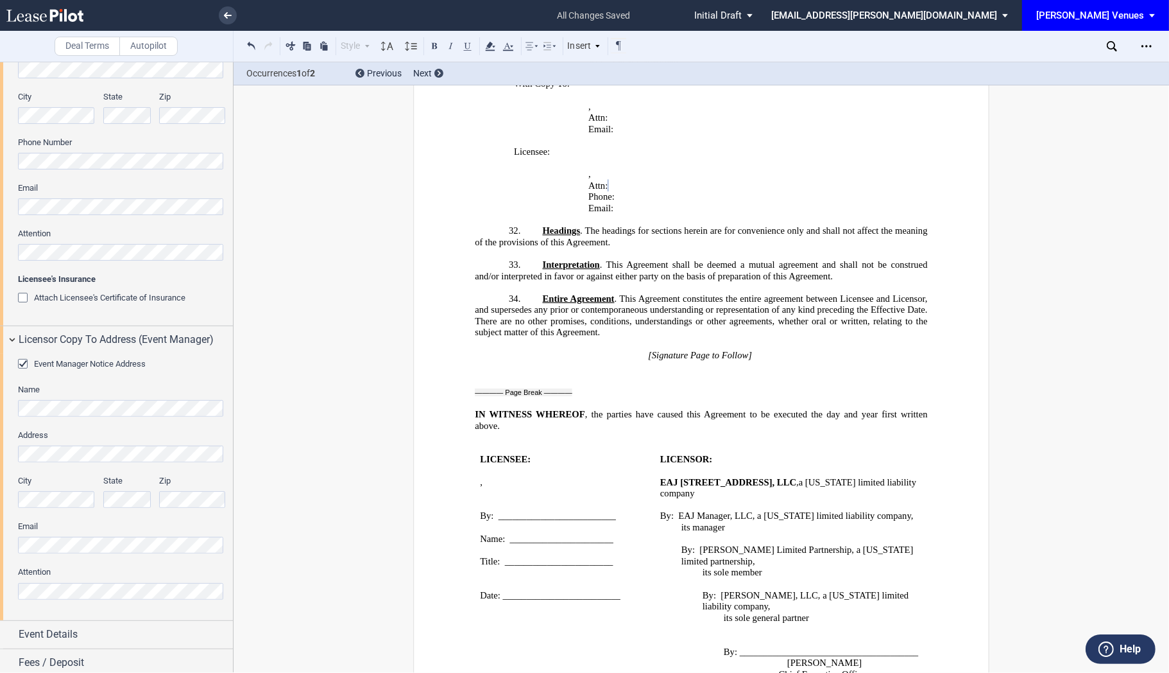
scroll to position [340, 0]
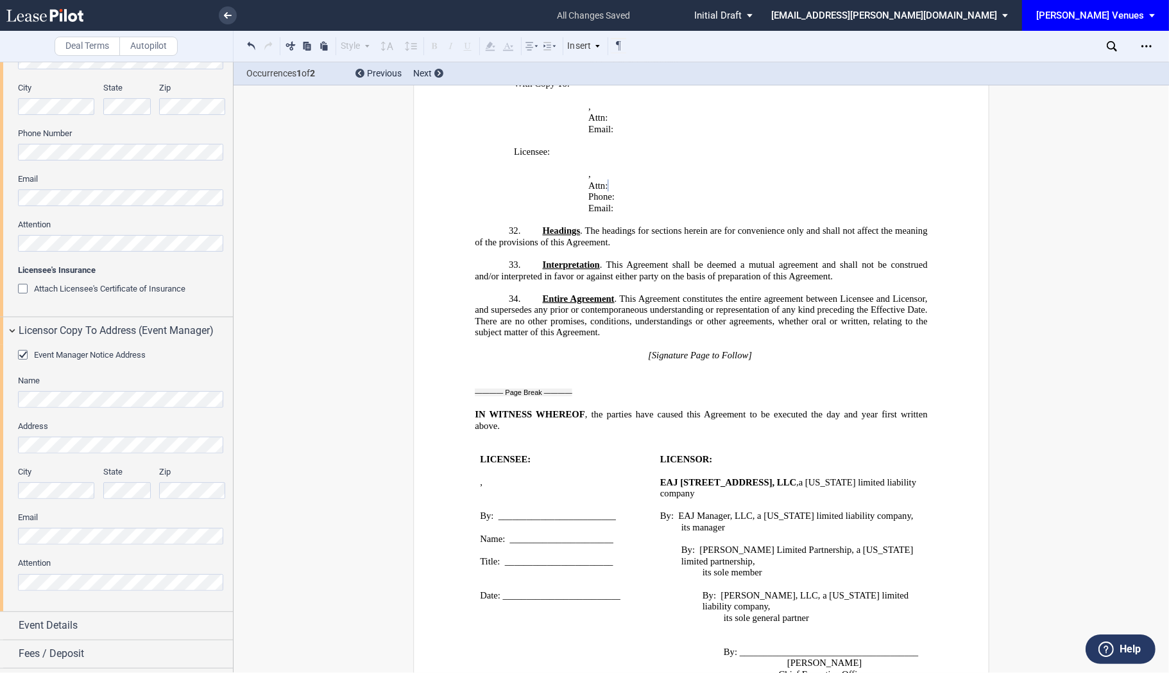
click at [0, 533] on html ".bocls-1{fill:#26354a;fill-rule:evenodd} Loading... × all changes saved Pending…" at bounding box center [584, 336] width 1169 height 673
click at [0, 582] on html ".bocls-1{fill:#26354a;fill-rule:evenodd} Loading... × saving... Pending... Pend…" at bounding box center [584, 336] width 1169 height 673
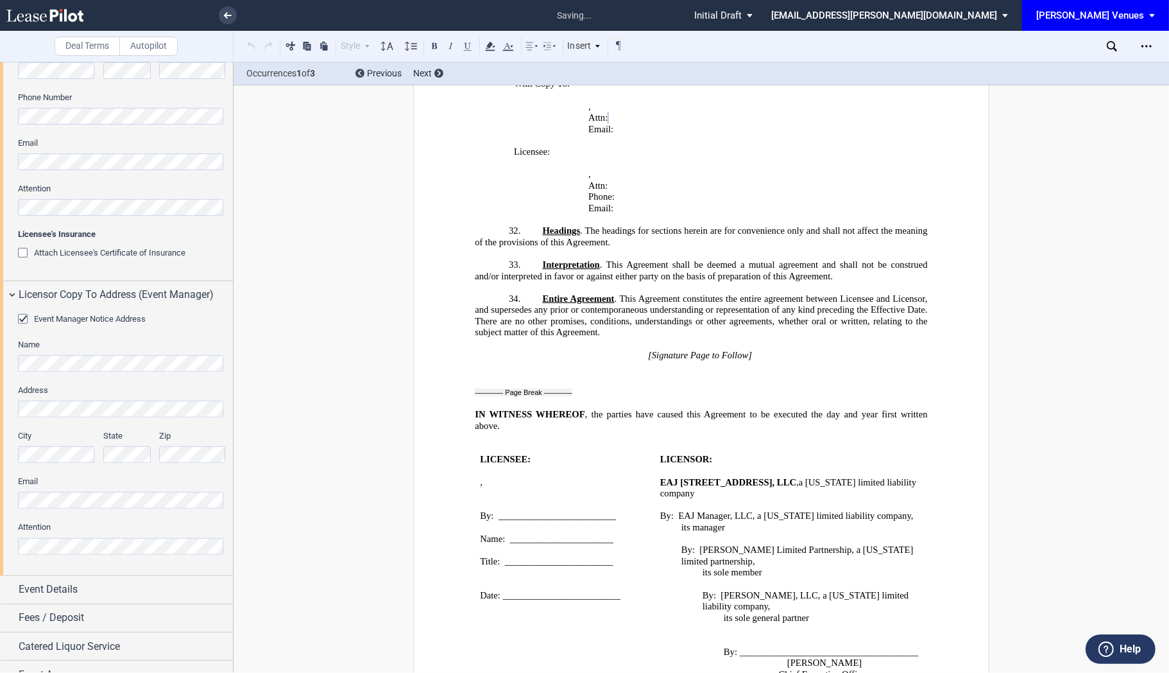
scroll to position [393, 0]
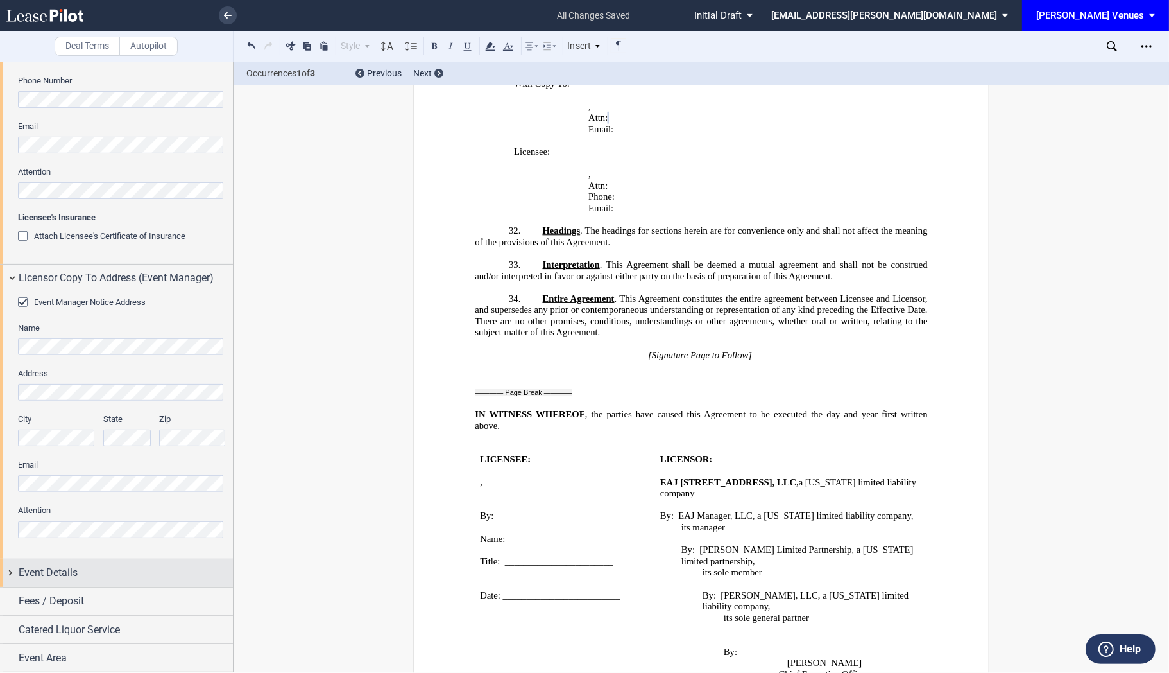
click at [85, 566] on div "Event Details" at bounding box center [126, 572] width 214 height 15
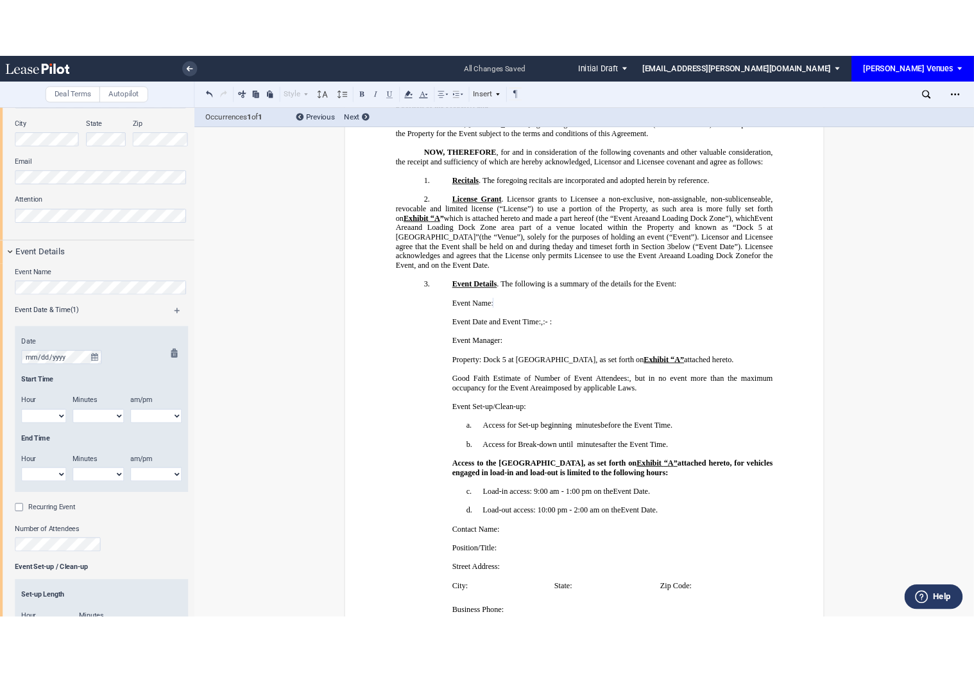
scroll to position [749, 0]
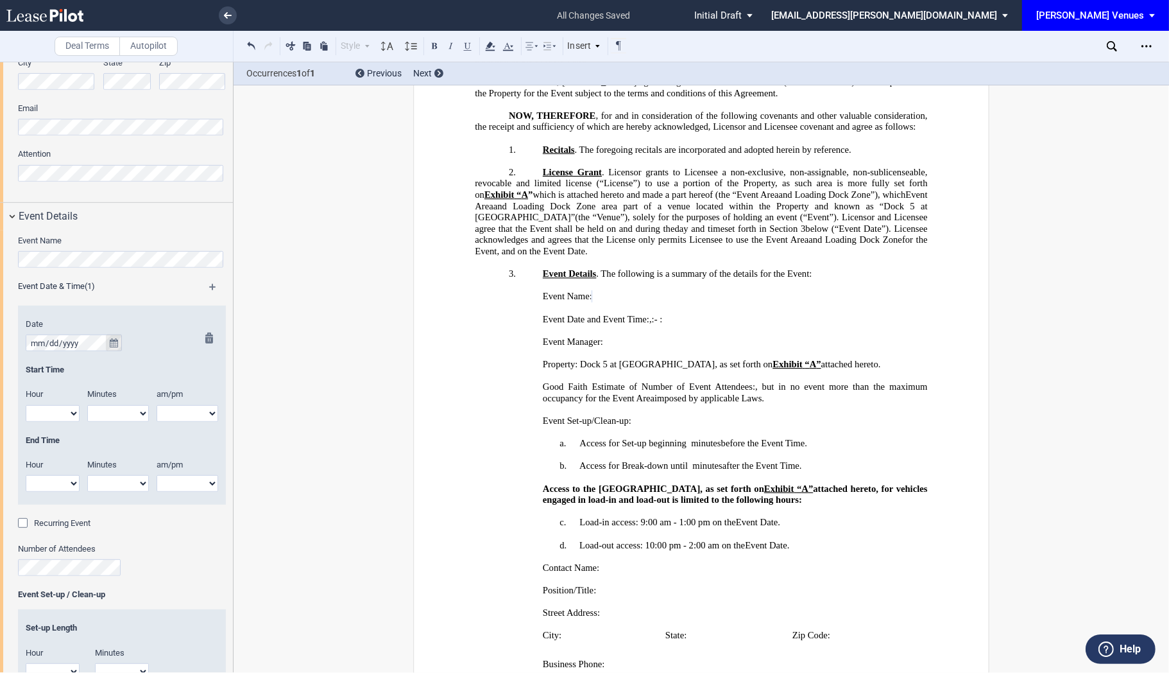
click at [114, 347] on icon "true" at bounding box center [114, 342] width 8 height 9
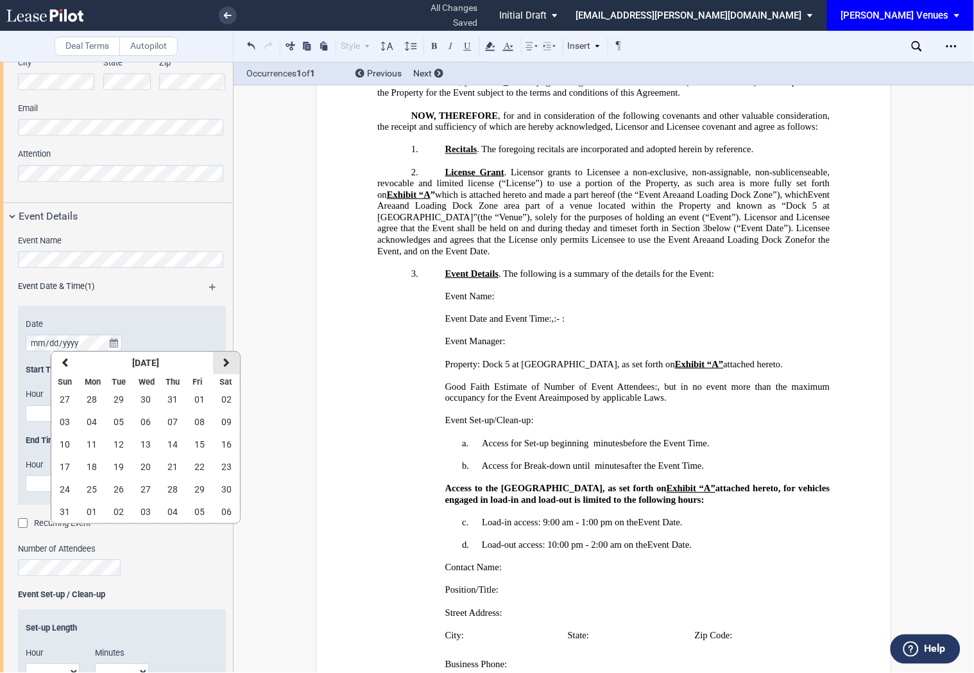
click at [225, 366] on icon "button" at bounding box center [226, 362] width 6 height 10
click at [117, 447] on span "16" at bounding box center [119, 444] width 10 height 10
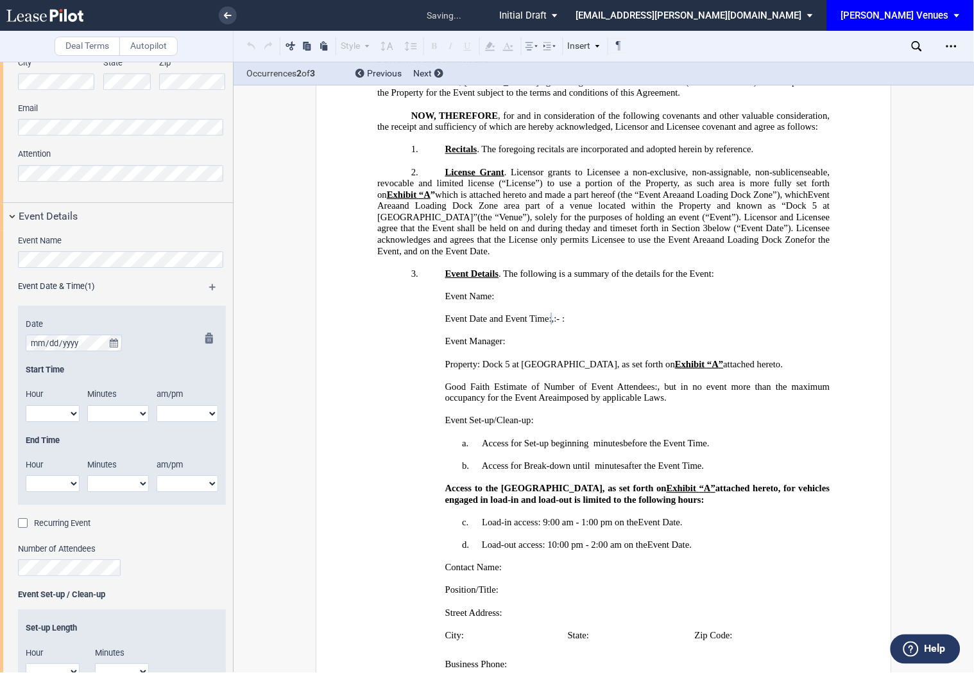
click at [59, 411] on select "1 2 3 4 5 6 7 8 9 10 11 12" at bounding box center [53, 413] width 54 height 17
select select "6"
click at [26, 405] on select "1 2 3 4 5 6 7 8 9 10 11 12" at bounding box center [53, 413] width 54 height 17
click at [126, 411] on select "00 05 10 15 20 25 30 35 40 45 50 55" at bounding box center [118, 413] width 62 height 17
select select "30"
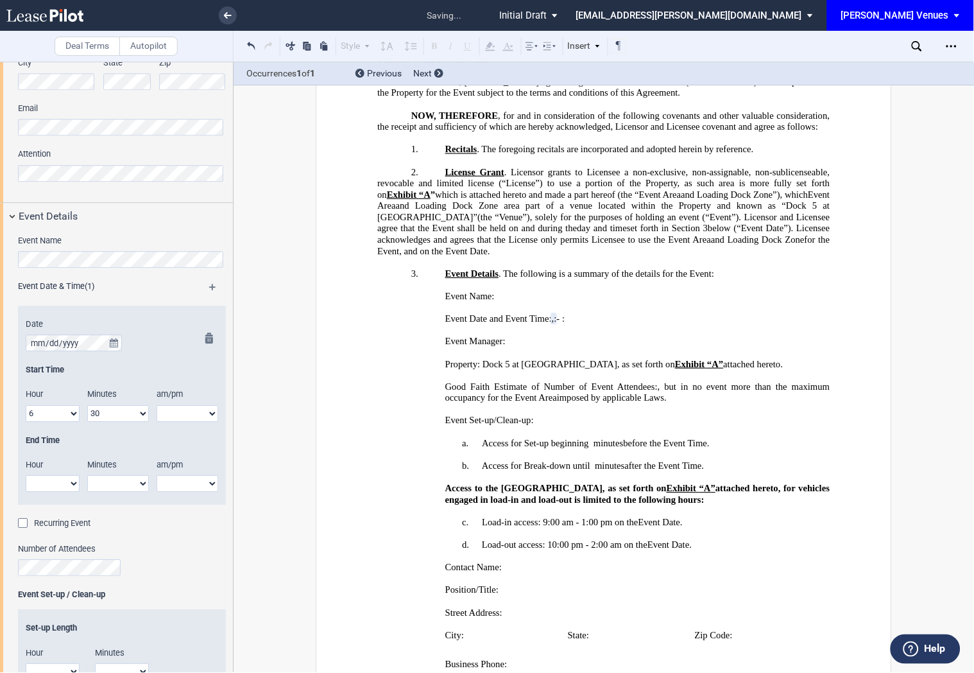
click at [87, 405] on select "00 05 10 15 20 25 30 35 40 45 50 55" at bounding box center [118, 413] width 62 height 17
click at [176, 412] on select "am pm" at bounding box center [188, 413] width 62 height 17
select select "pm"
click at [157, 405] on select "am pm" at bounding box center [188, 413] width 62 height 17
click at [60, 485] on select "1 2 3 4 5 6 7 8 9 10 11 12" at bounding box center [53, 483] width 54 height 17
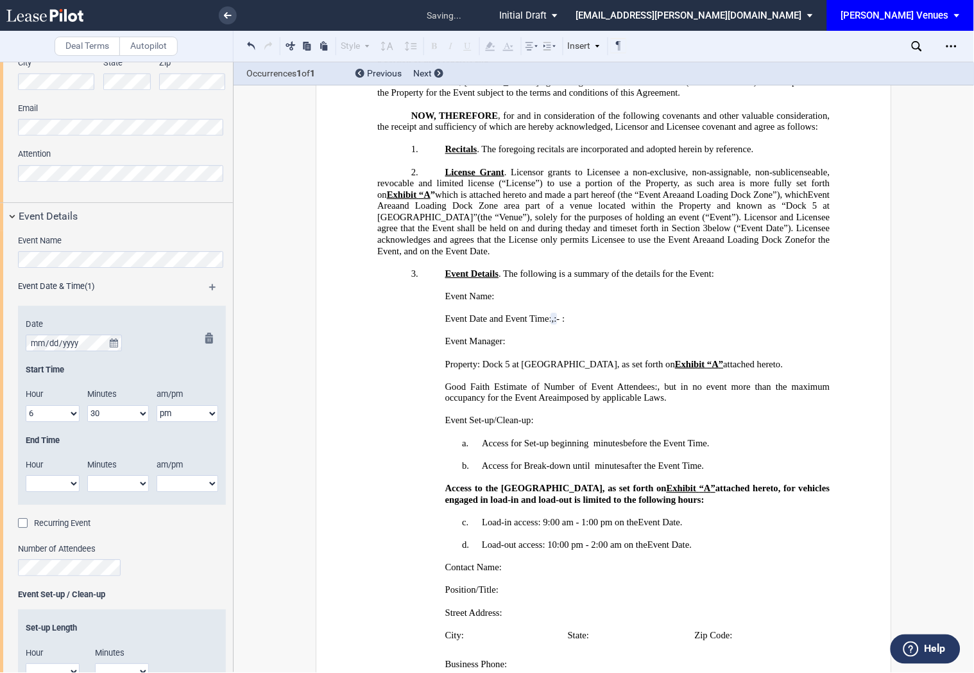
select select "10"
click at [26, 475] on select "1 2 3 4 5 6 7 8 9 10 11 12" at bounding box center [53, 483] width 54 height 17
click at [99, 483] on select "00 05 10 15 20 25 30 35 40 45 50 55" at bounding box center [118, 483] width 62 height 17
select select "00"
click at [87, 475] on select "00 05 10 15 20 25 30 35 40 45 50 55" at bounding box center [118, 483] width 62 height 17
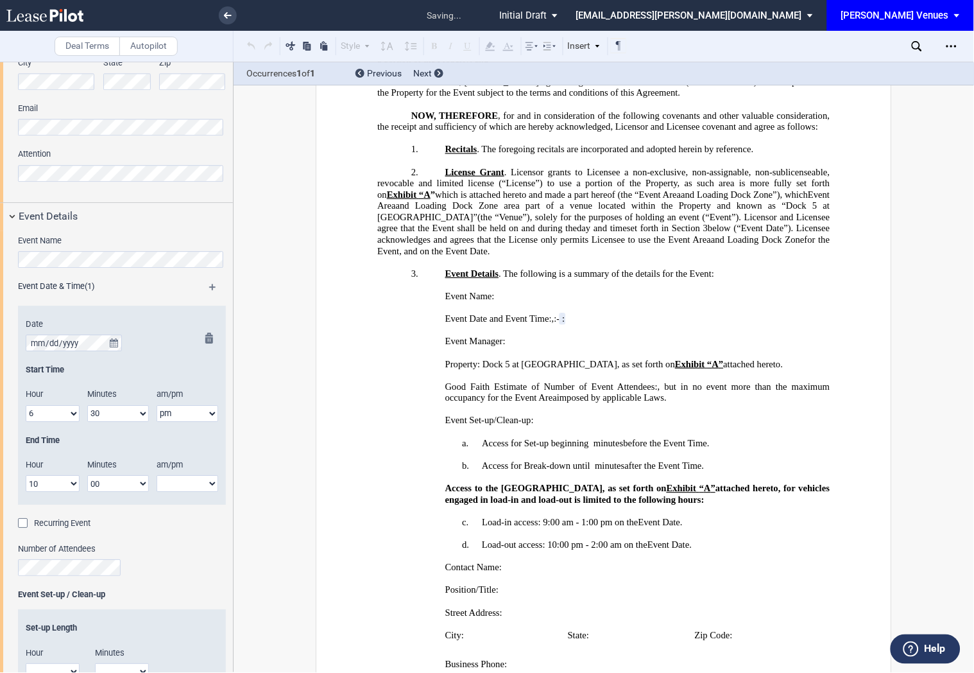
click at [173, 478] on select "am pm" at bounding box center [188, 483] width 62 height 17
select select "pm"
click at [157, 475] on select "am pm" at bounding box center [188, 483] width 62 height 17
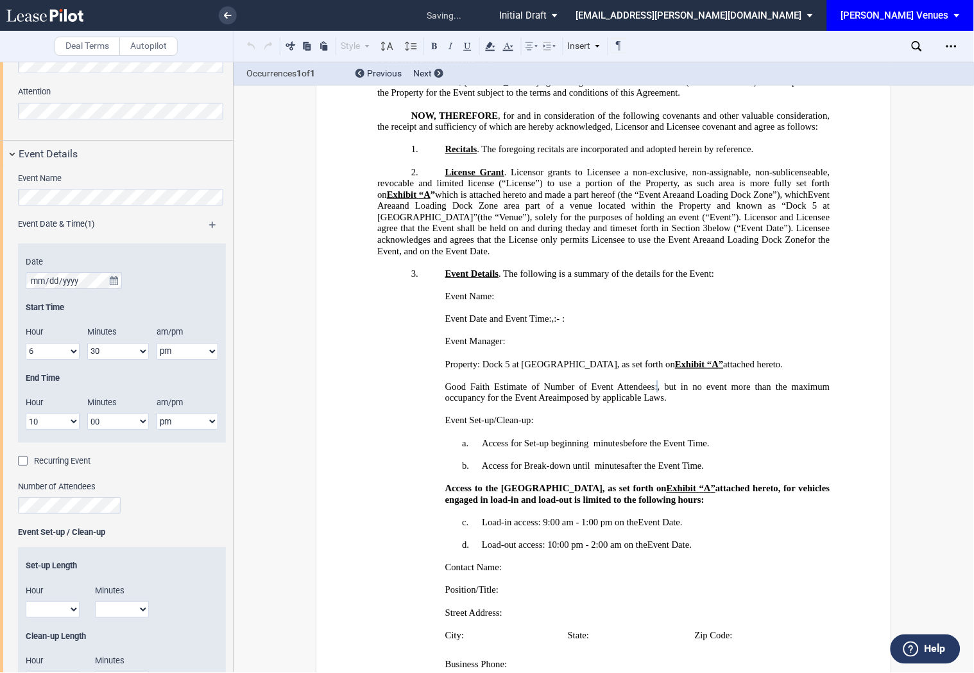
scroll to position [892, 0]
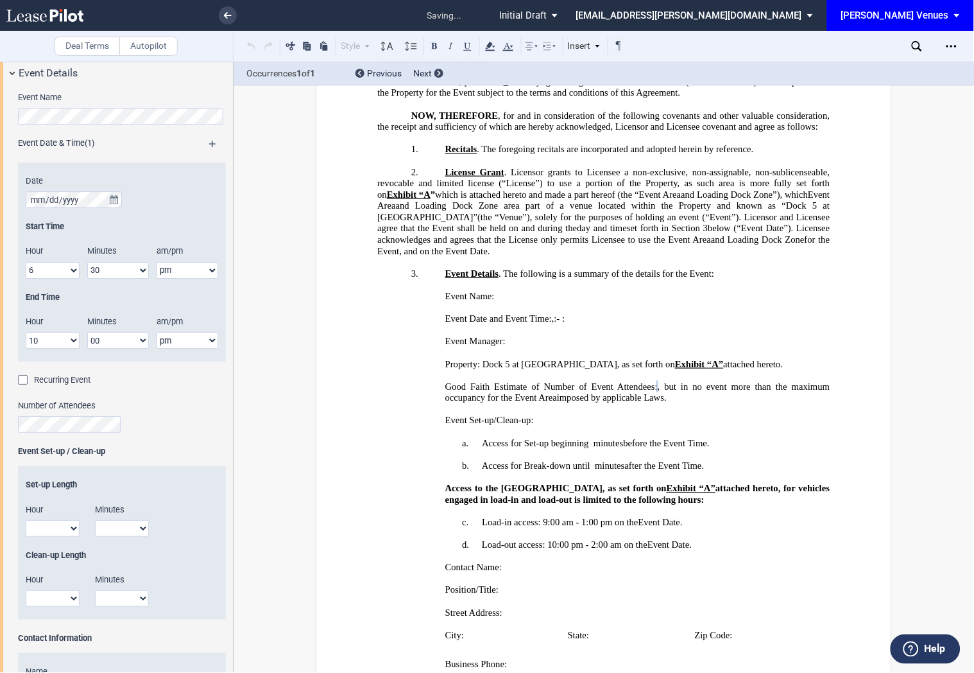
click at [169, 415] on div "Number of Attendees" at bounding box center [122, 416] width 208 height 33
click at [660, 449] on span "before the Event Time." at bounding box center [667, 443] width 86 height 11
click at [589, 449] on p "a. Access for Set-up beginning ﻿ ﻿ hour s and ﻿ ﻿ minutes ﻿ ﻿ minutes before th…" at bounding box center [603, 444] width 452 height 12
click at [592, 472] on p "b. Access for Break-down until ﻿ ﻿ hour s and ﻿ ﻿ minutes ﻿ ﻿ minutes after the…" at bounding box center [603, 466] width 452 height 12
click at [54, 599] on select "1 2 3 4 5 6 7 8 9 10 11 12" at bounding box center [53, 598] width 54 height 17
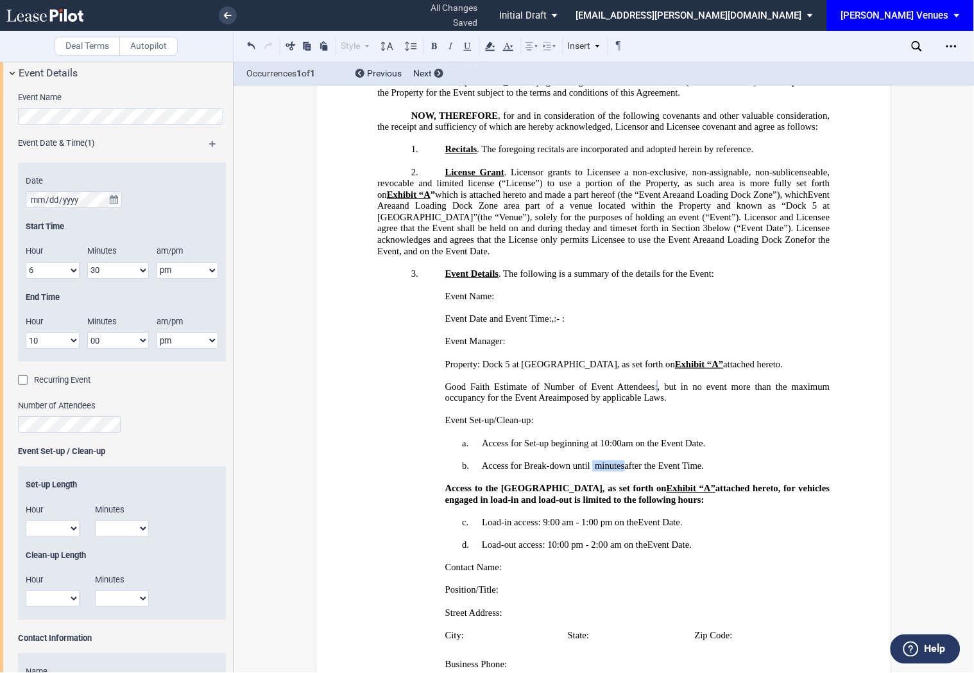
select select "1"
click at [26, 590] on select "1 2 3 4 5 6 7 8 9 10 11 12" at bounding box center [53, 598] width 54 height 17
click at [129, 597] on select "00 15 30 45" at bounding box center [122, 598] width 54 height 17
select select "00"
click at [95, 590] on select "00 15 30 45" at bounding box center [122, 598] width 54 height 17
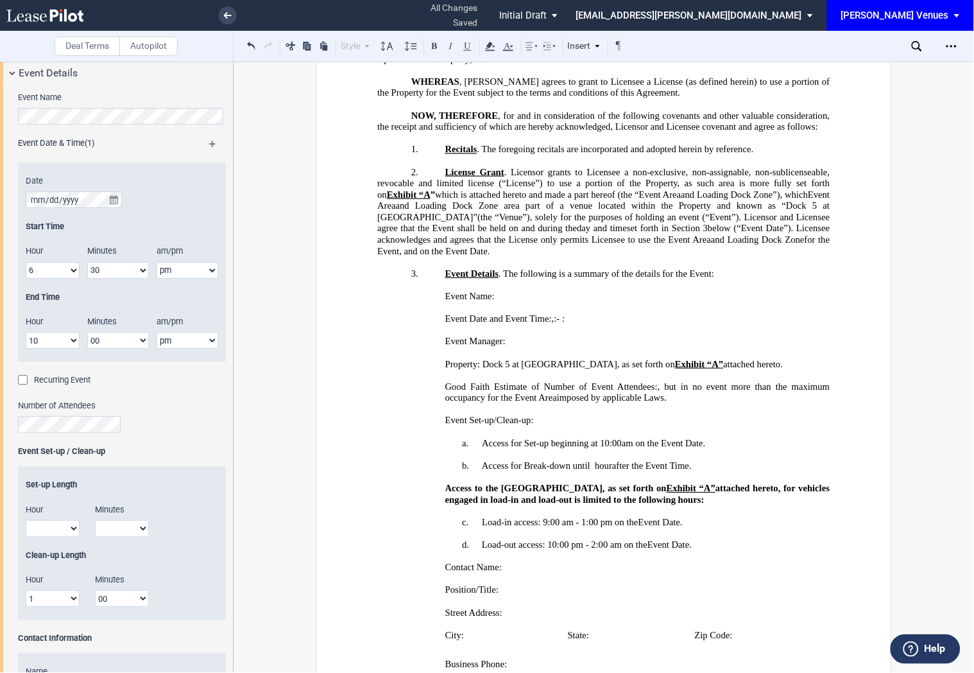
click at [184, 586] on div "Clean-up Length Hour 1 2 3 4 5 6 7 8 9 10 11 12 Minutes 00 15 30 45" at bounding box center [122, 584] width 208 height 70
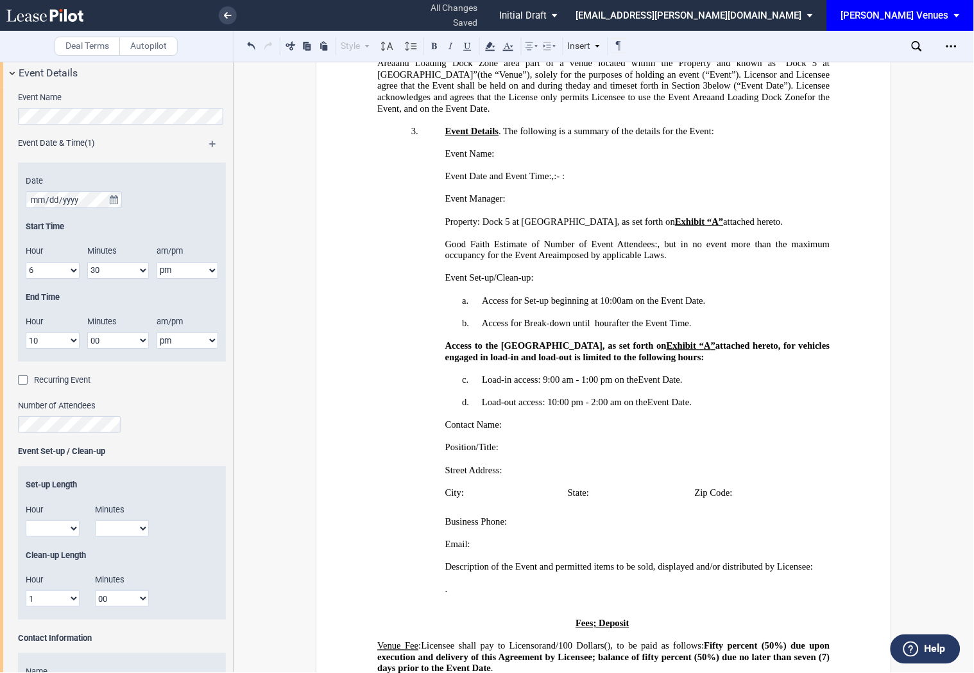
click at [35, 599] on select "1 2 3 4 5 6 7 8 9 10 11 12" at bounding box center [53, 598] width 54 height 17
select select "2"
click at [26, 590] on select "1 2 3 4 5 6 7 8 9 10 11 12" at bounding box center [53, 598] width 54 height 17
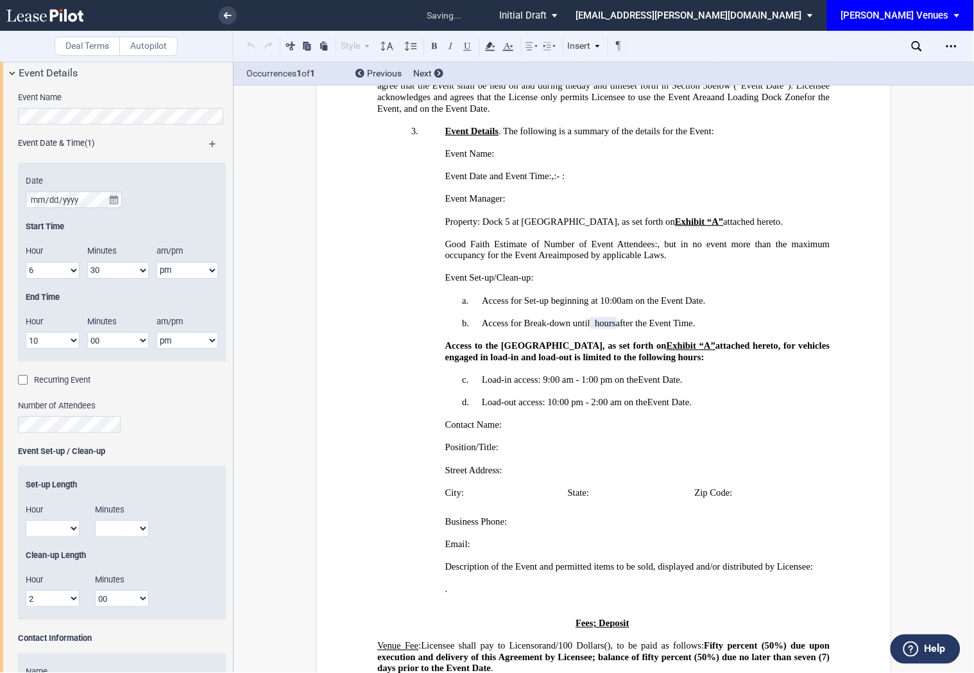
click at [175, 559] on div "Clean-up Length" at bounding box center [122, 555] width 193 height 12
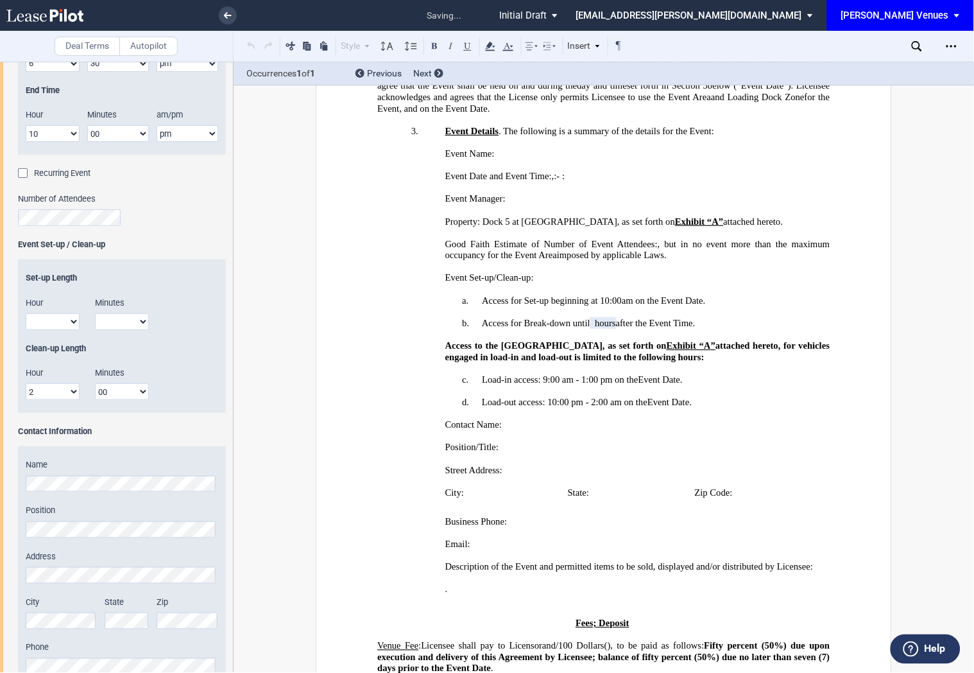
scroll to position [1106, 0]
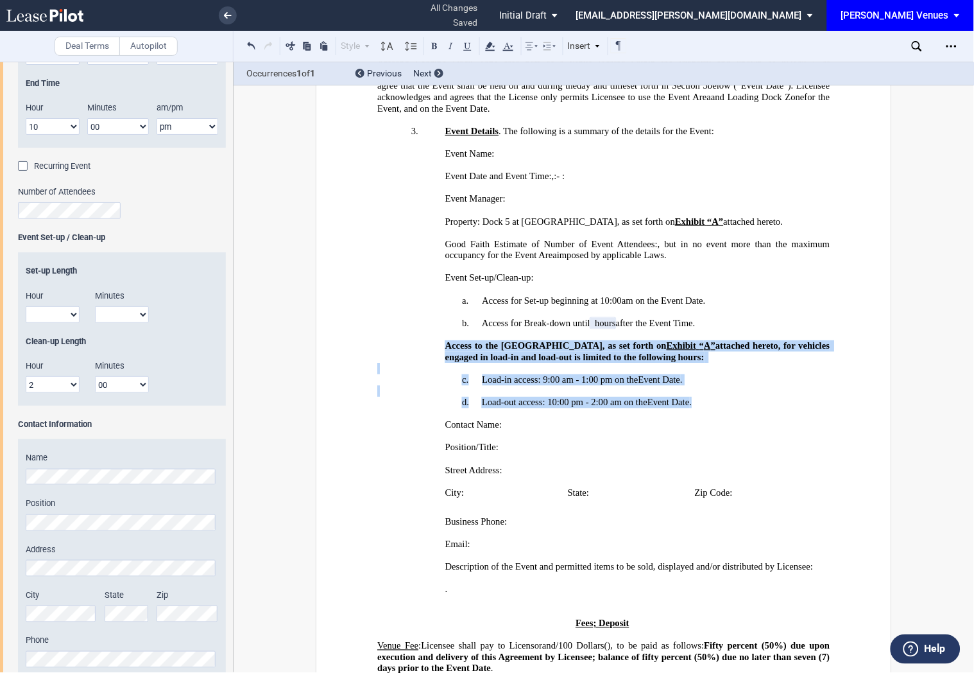
drag, startPoint x: 694, startPoint y: 443, endPoint x: 427, endPoint y: 387, distance: 273.5
click at [427, 387] on div "﻿ Access to the Loading Dock Zone, as set forth on Exhibit “ ﻿ A ﻿ ” attached h…" at bounding box center [603, 368] width 452 height 79
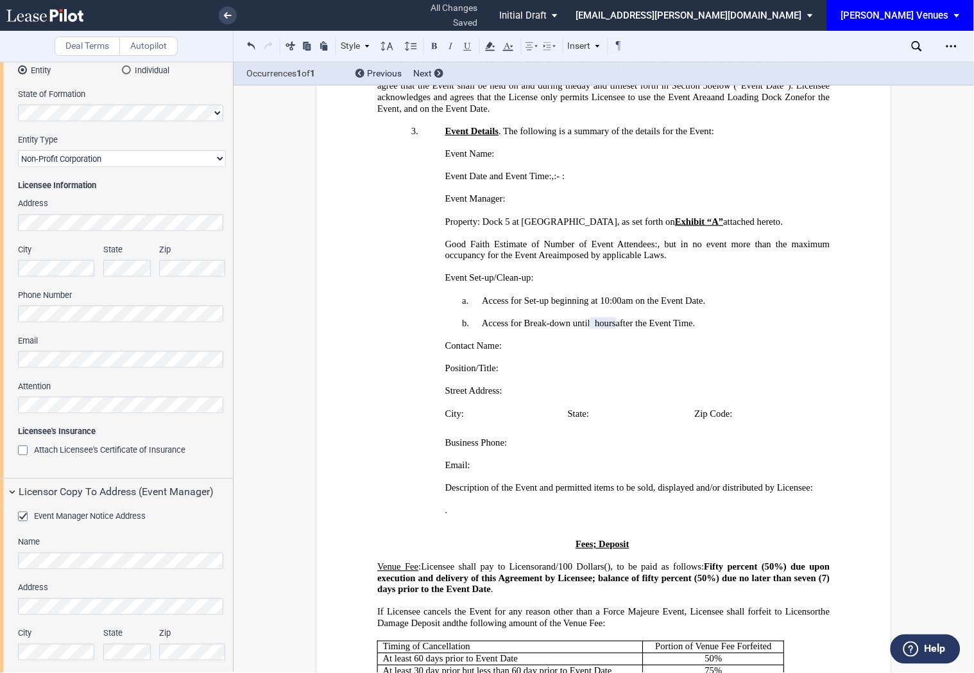
scroll to position [107, 0]
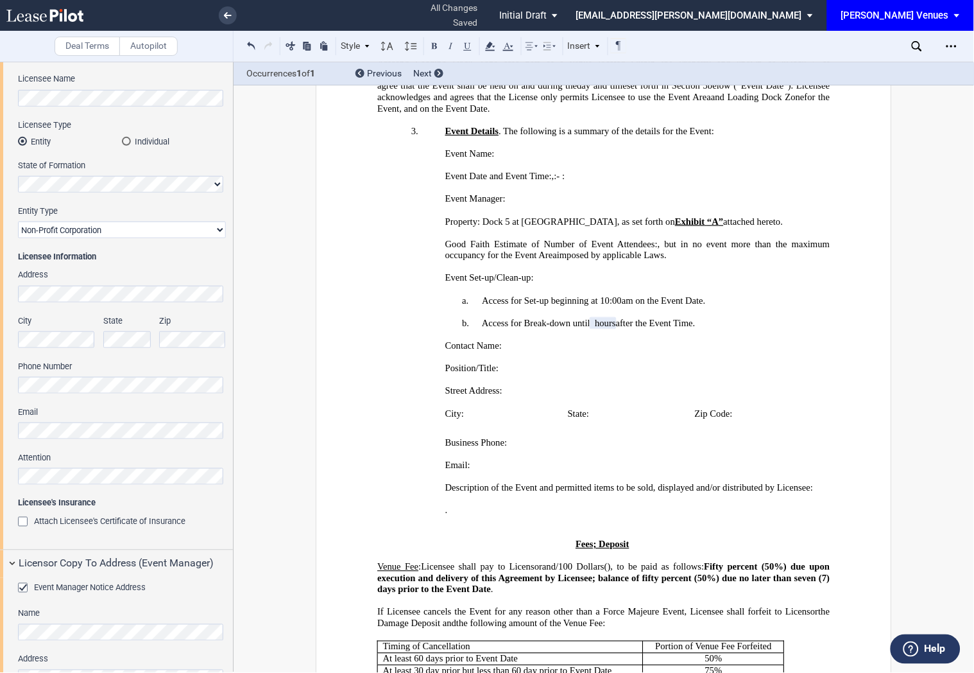
click at [5, 476] on div "Licensee Trade Name Licensee Name Licensee Type Entity Individual State of Form…" at bounding box center [116, 286] width 233 height 526
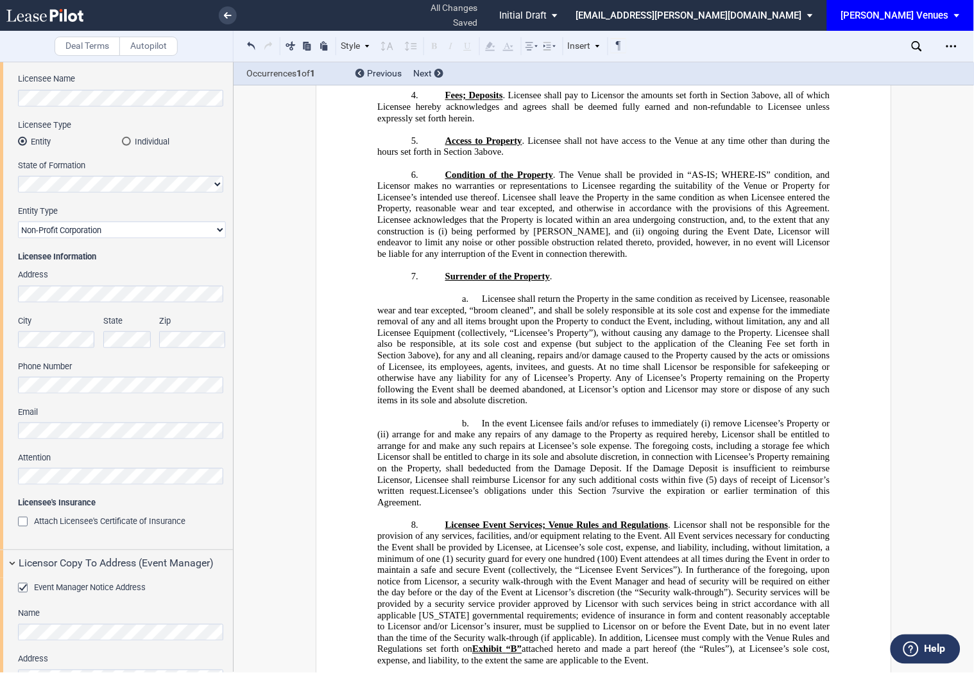
scroll to position [1170, 0]
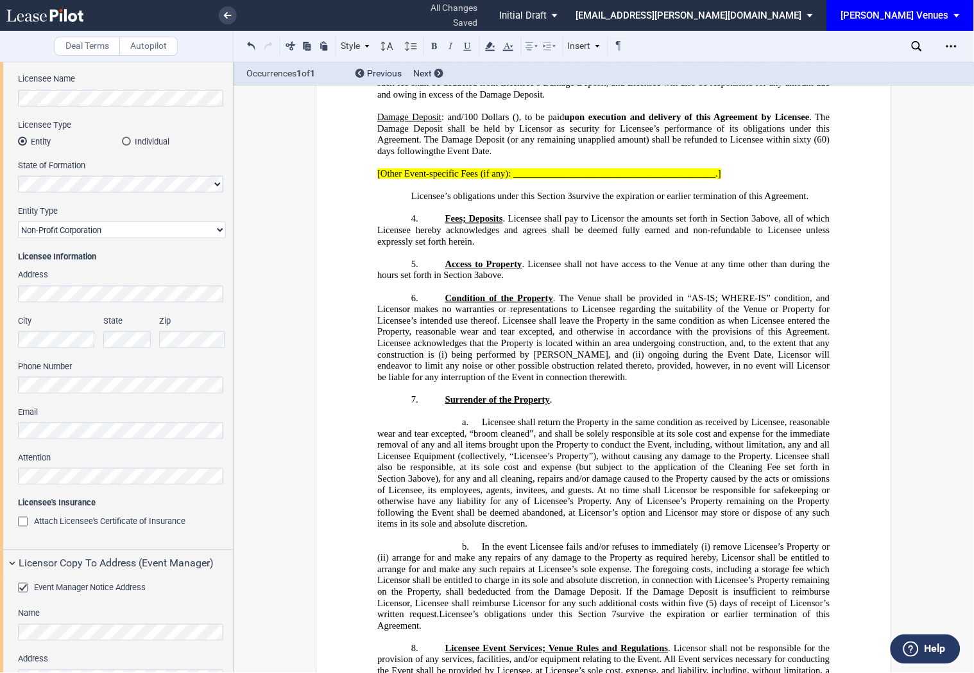
click at [531, 179] on span "[Other Event-specific Fees (if any): __________________________________________…" at bounding box center [549, 173] width 344 height 11
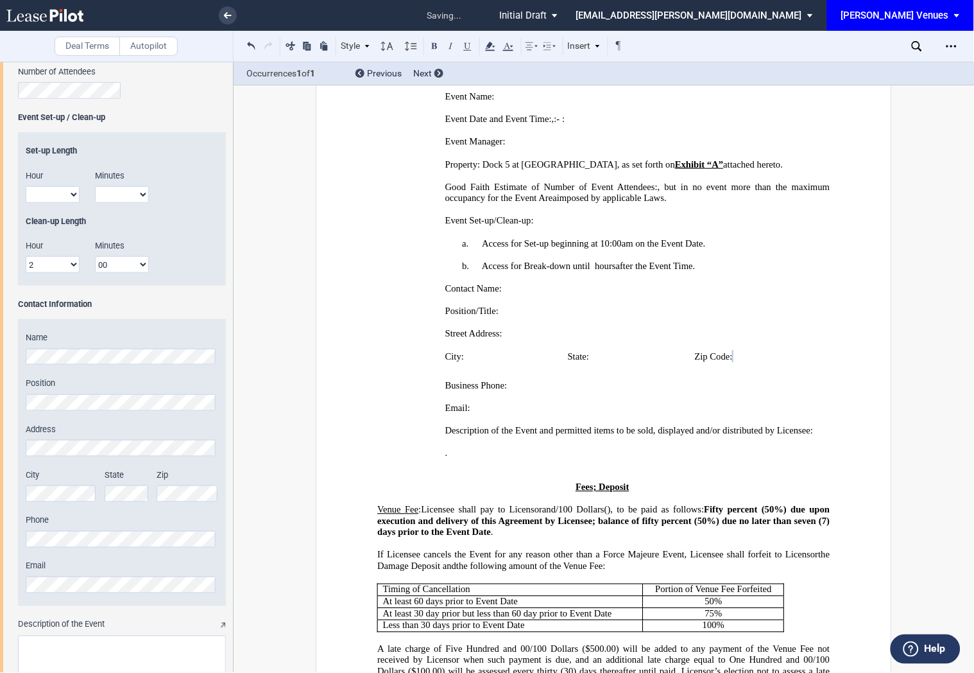
scroll to position [1248, 0]
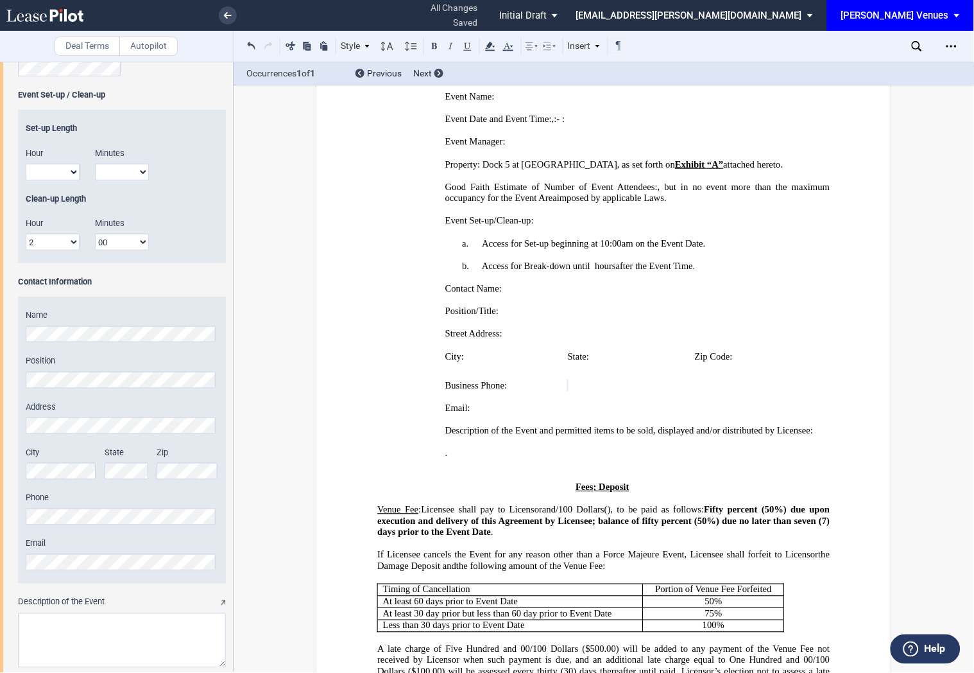
click at [49, 572] on div "Name Position Address City State Zip Phone" at bounding box center [122, 439] width 208 height 287
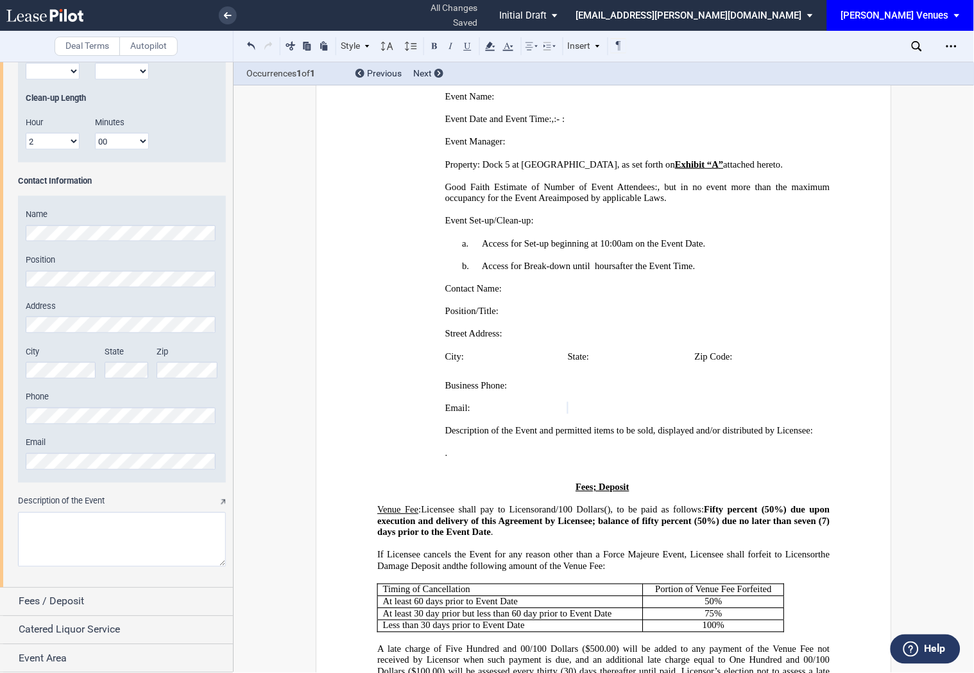
click at [131, 529] on textarea "Description of the Event" at bounding box center [122, 539] width 208 height 55
paste textarea "The Gala is a night to honor visionary leaders in social justice in America. It…"
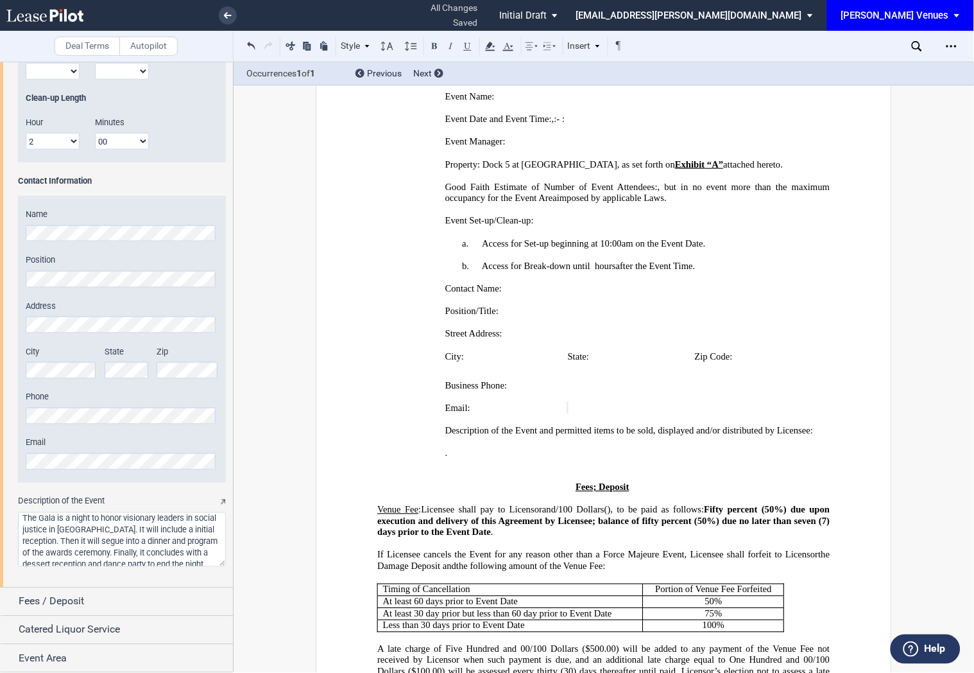
scroll to position [16, 0]
type textarea "The Gala is a night to honor visionary leaders in social justice in America. It…"
click at [171, 492] on div "Name Position Address City State Zip Phone" at bounding box center [122, 348] width 208 height 296
click at [139, 600] on div "Fees / Deposit" at bounding box center [126, 601] width 214 height 15
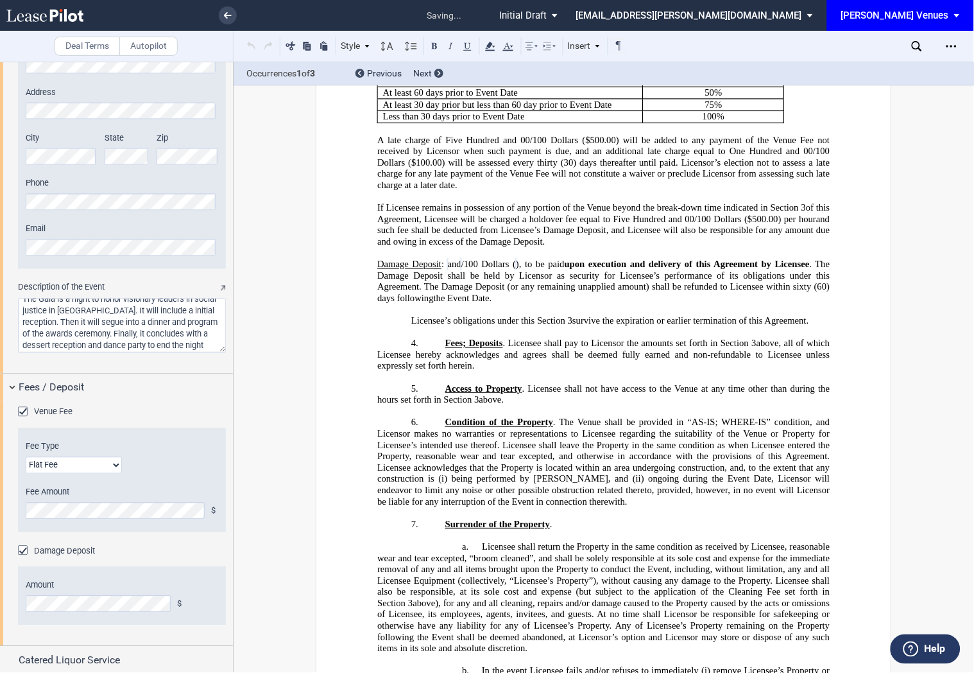
scroll to position [1042, 0]
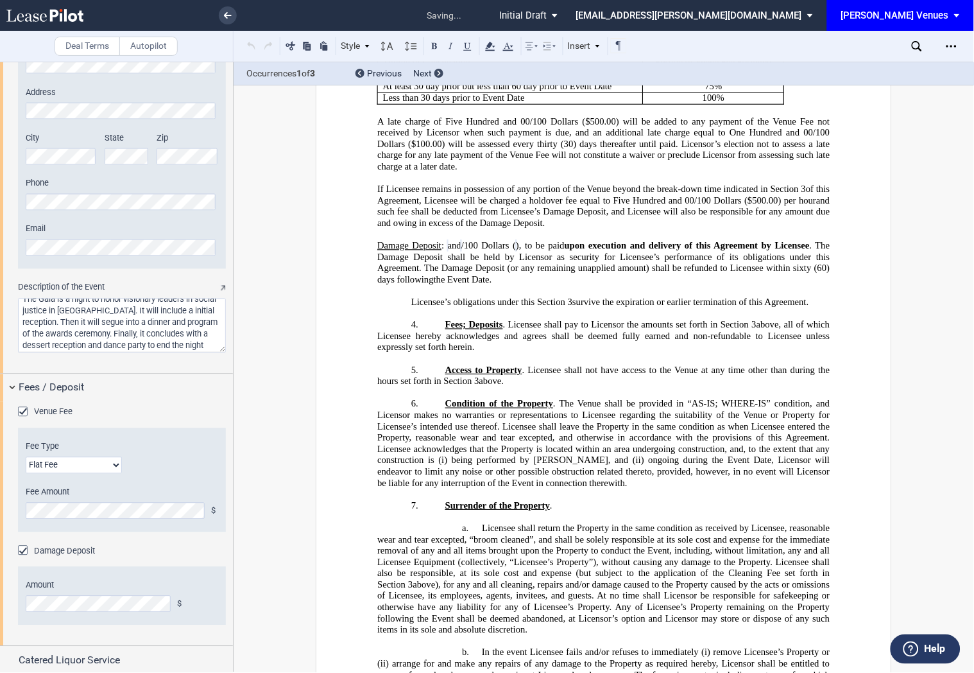
click at [189, 555] on div "Damage Deposit" at bounding box center [122, 551] width 208 height 13
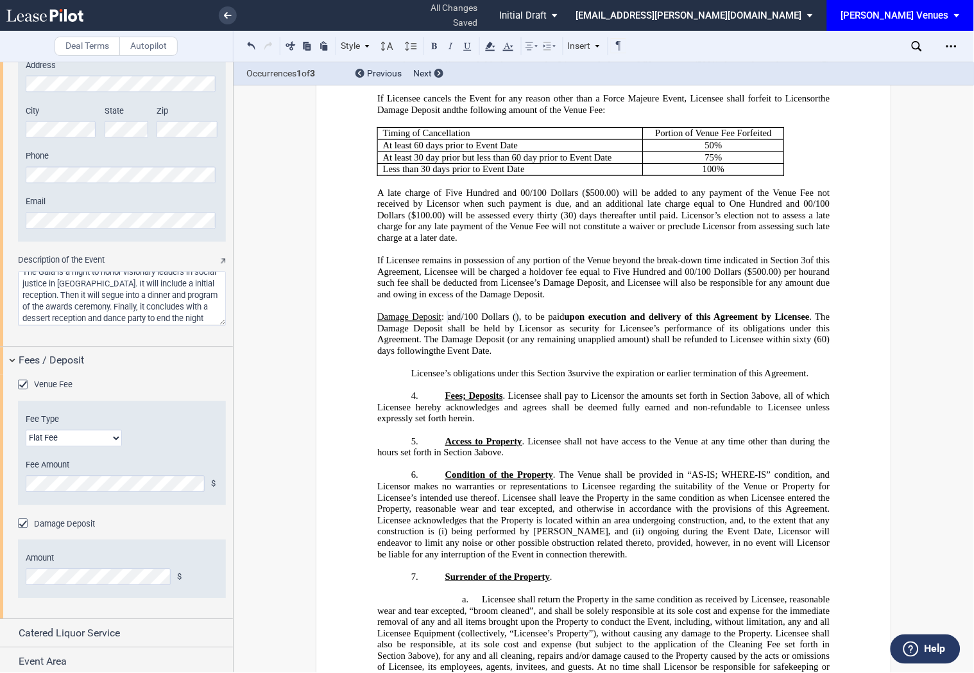
scroll to position [1593, 0]
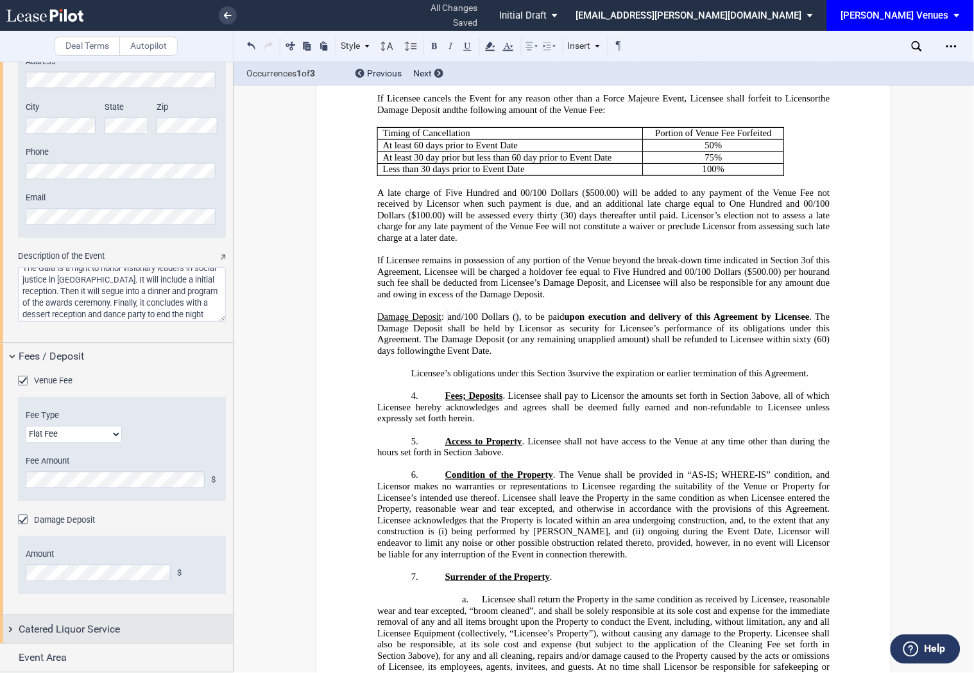
drag, startPoint x: 130, startPoint y: 631, endPoint x: 133, endPoint y: 620, distance: 11.8
click at [130, 631] on div "Catered Liquor Service" at bounding box center [126, 629] width 214 height 15
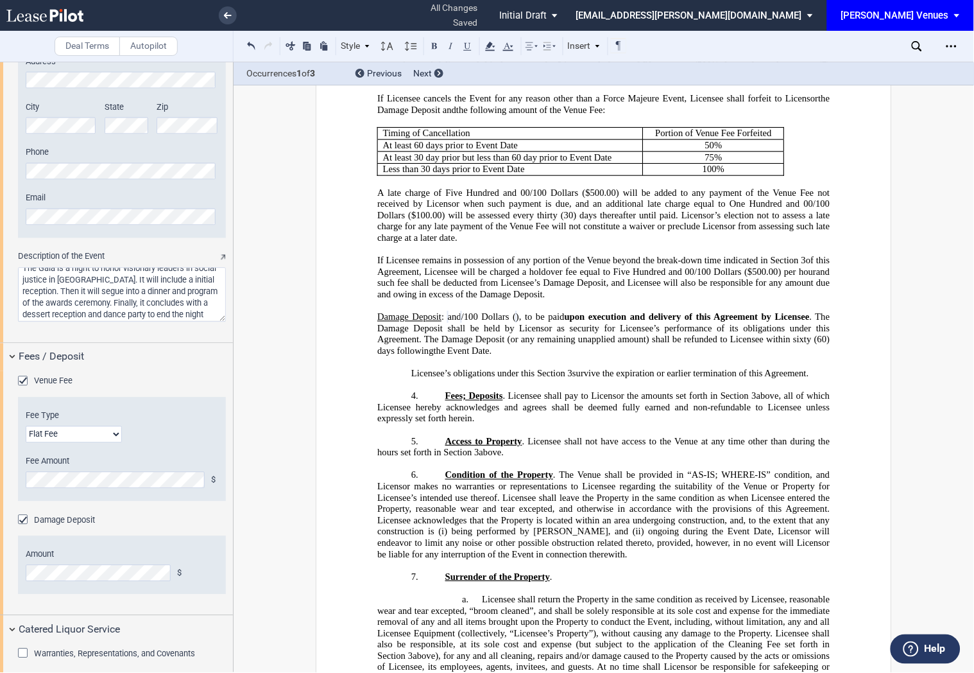
click at [138, 651] on span "Warranties, Representations, and Covenants" at bounding box center [114, 654] width 161 height 10
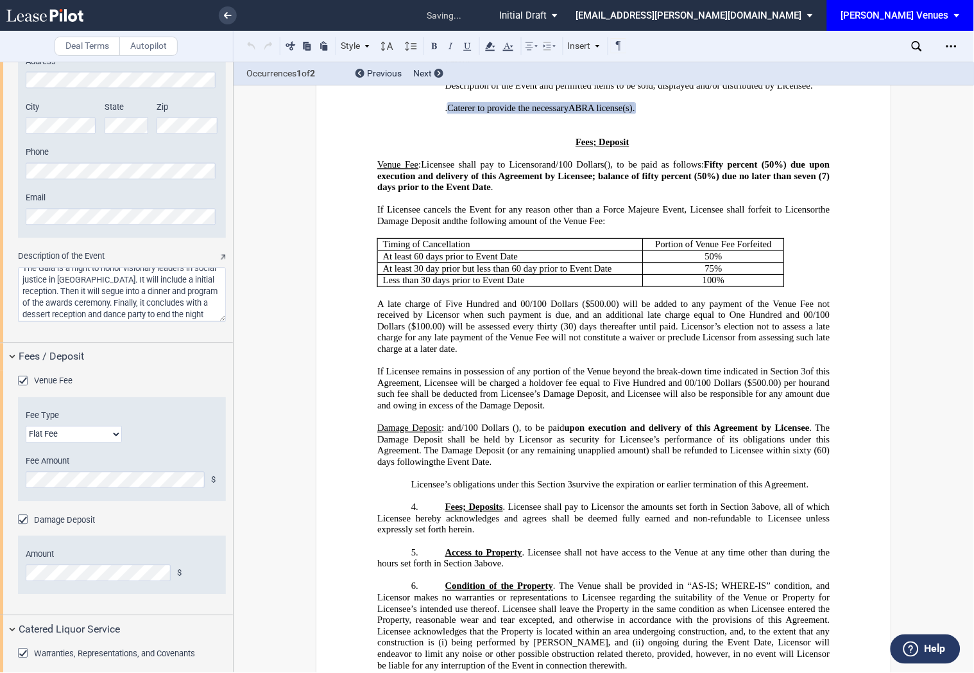
scroll to position [1631, 0]
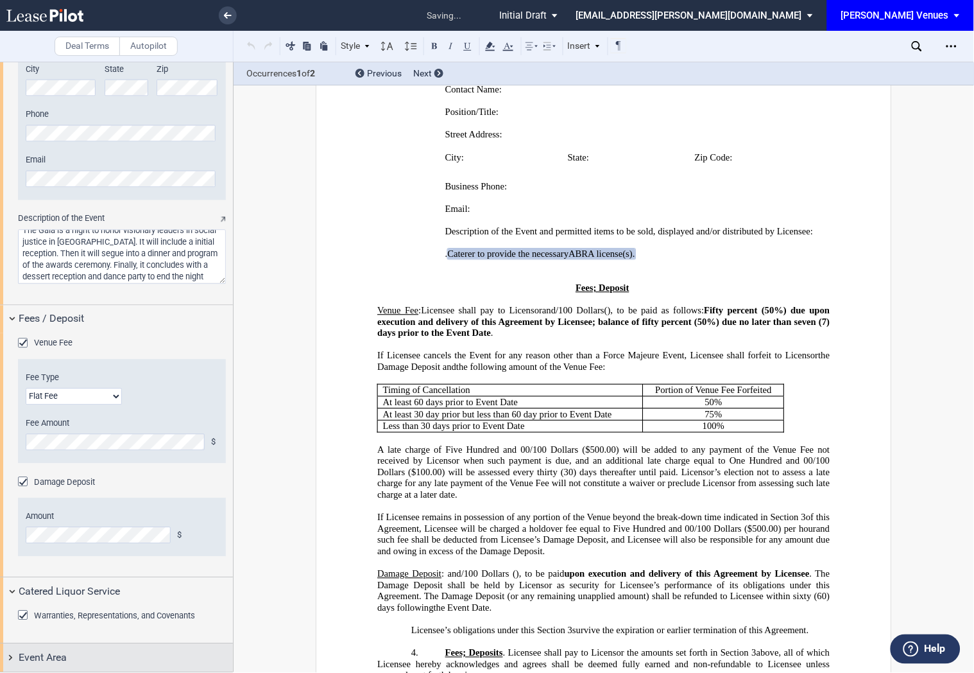
drag, startPoint x: 105, startPoint y: 665, endPoint x: 108, endPoint y: 606, distance: 59.1
click at [105, 664] on div "Event Area" at bounding box center [126, 657] width 214 height 15
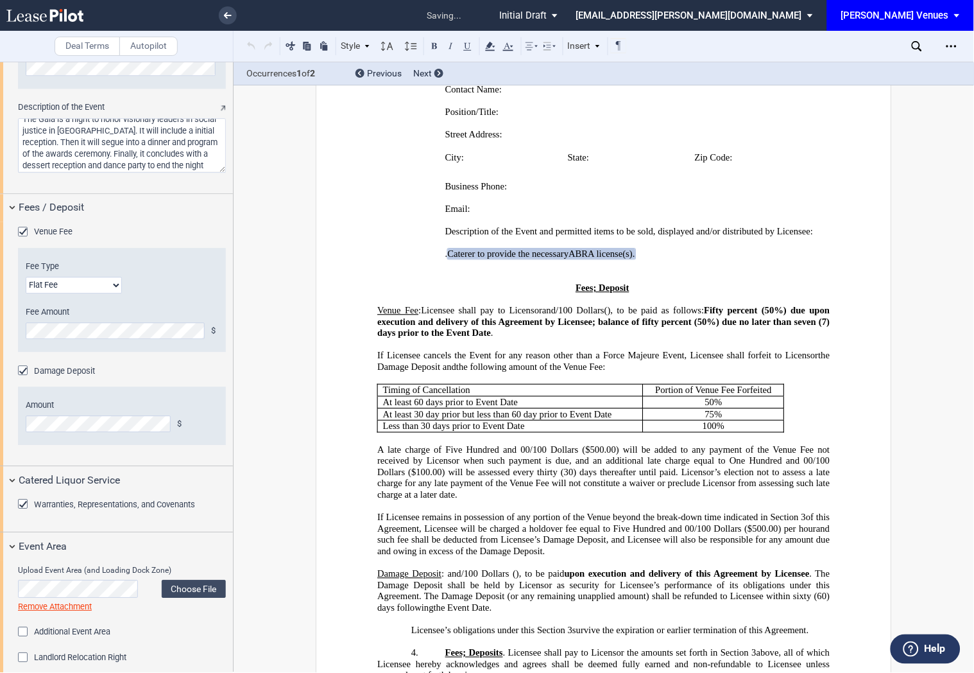
scroll to position [1756, 0]
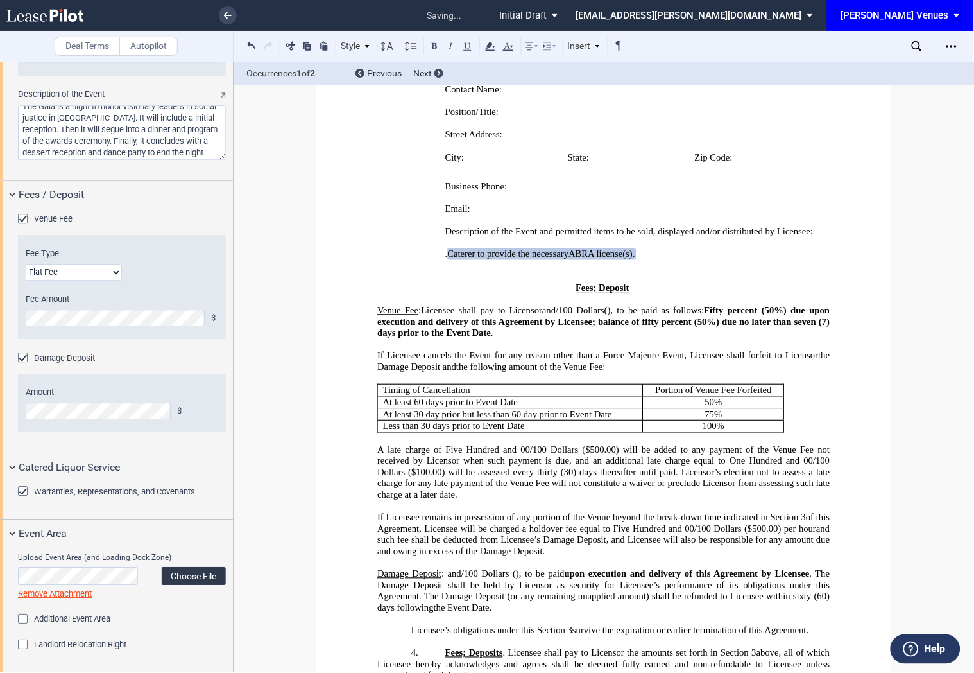
click at [201, 573] on label "Choose File" at bounding box center [194, 576] width 64 height 18
click at [633, 259] on span "ABRA license(s)" at bounding box center [601, 253] width 64 height 11
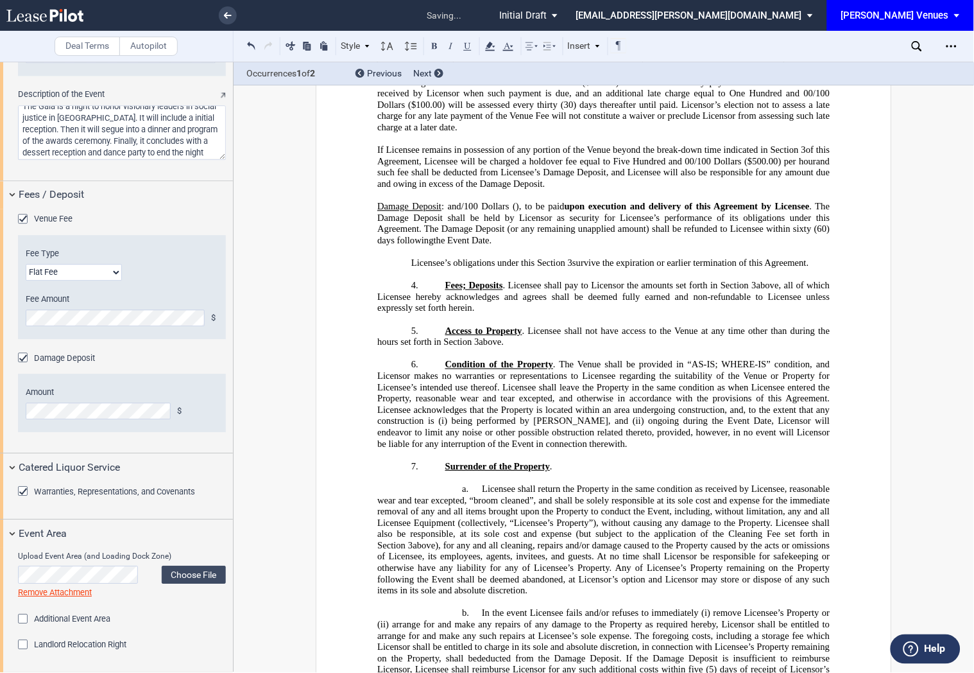
scroll to position [653, 0]
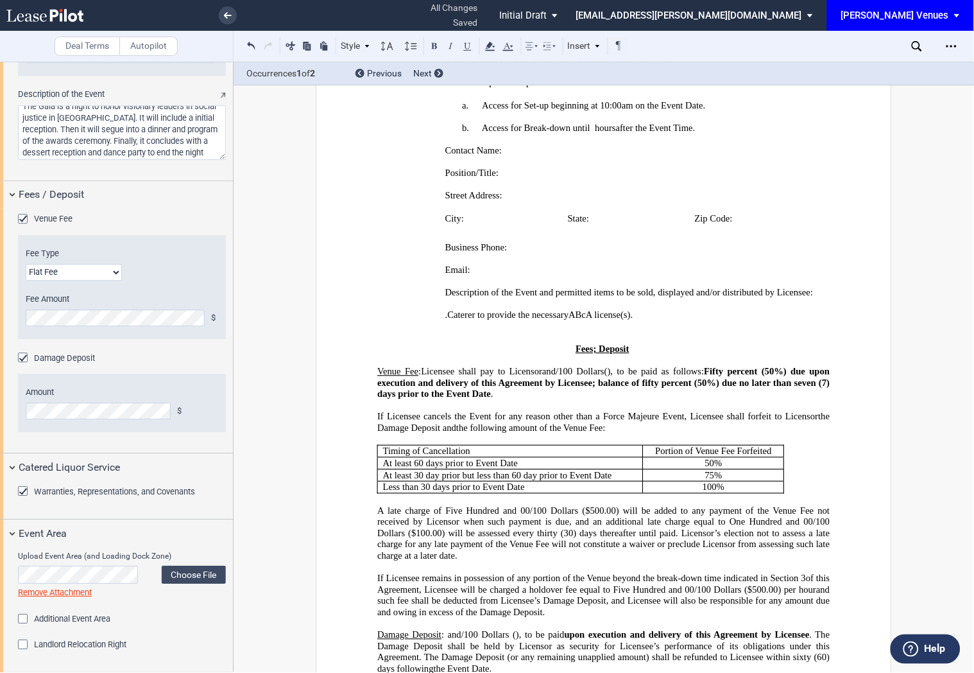
click at [631, 320] on span "ABcA license(s)" at bounding box center [600, 314] width 62 height 11
click at [807, 343] on p "﻿" at bounding box center [603, 338] width 452 height 12
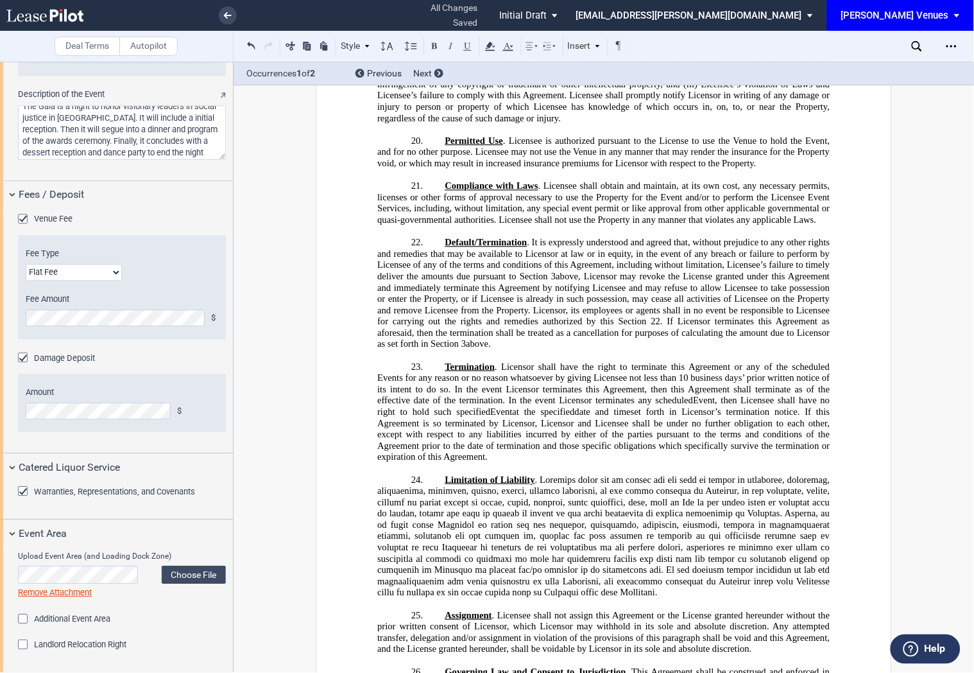
scroll to position [3280, 0]
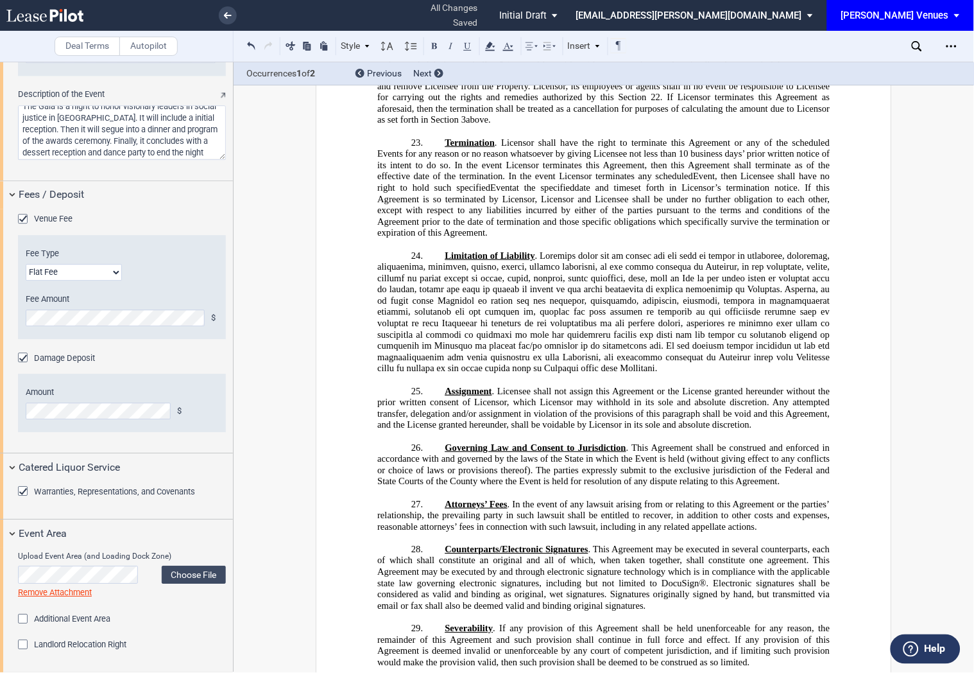
drag, startPoint x: 503, startPoint y: 420, endPoint x: 389, endPoint y: 321, distance: 151.0
click at [389, 239] on p "23. Termination . Licensor shall have the right to terminate this Agreement or …" at bounding box center [603, 187] width 452 height 101
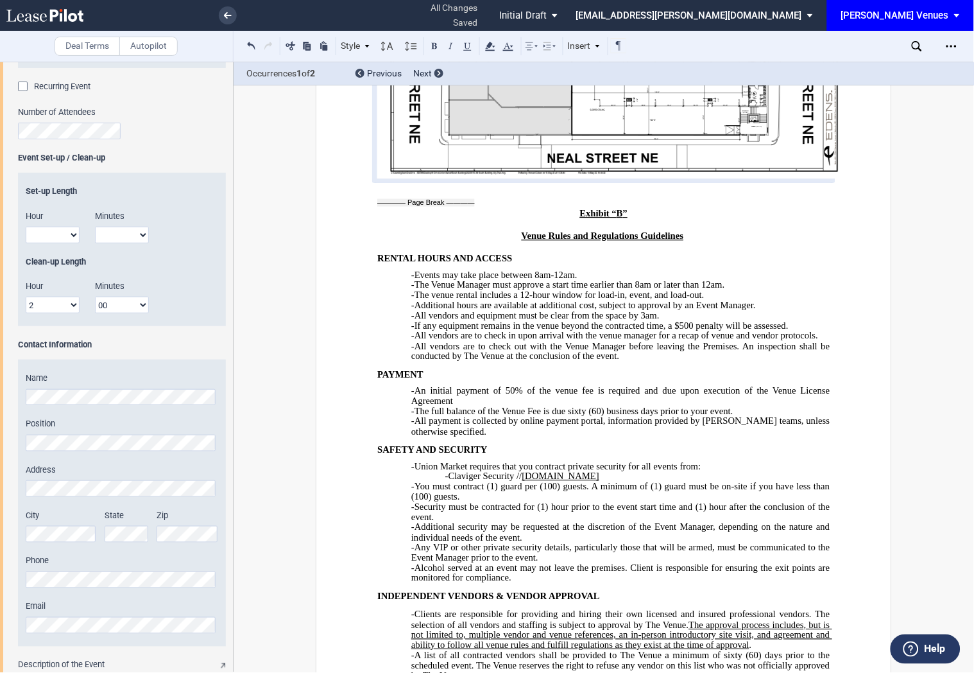
scroll to position [5226, 0]
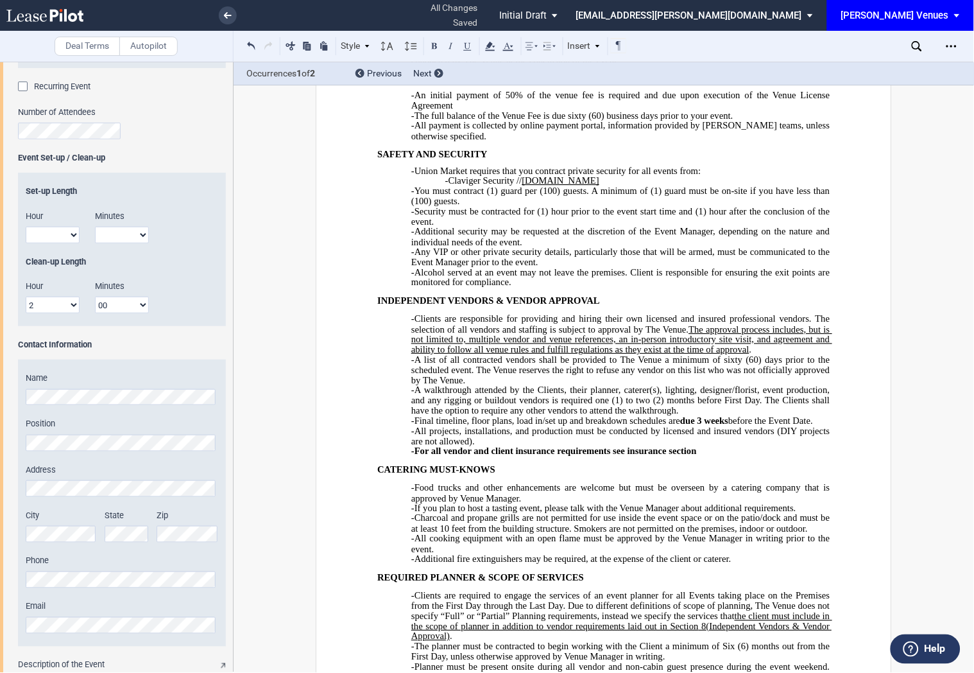
click at [597, 186] on p "-Claviger Security // clavigersecurity.net" at bounding box center [637, 181] width 385 height 10
drag, startPoint x: 612, startPoint y: 386, endPoint x: 677, endPoint y: 376, distance: 66.3
click at [677, 376] on div "RENTAL HOURS AND ACCESS -Events may take place between 8am-12am. -The Venue Man…" at bounding box center [603, 632] width 452 height 1373
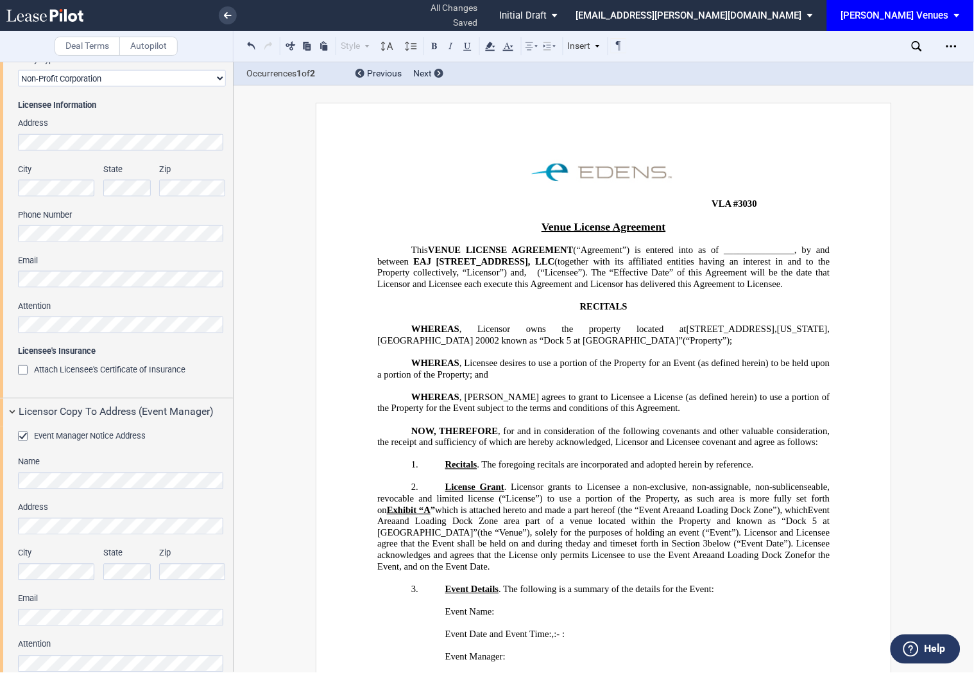
scroll to position [0, 0]
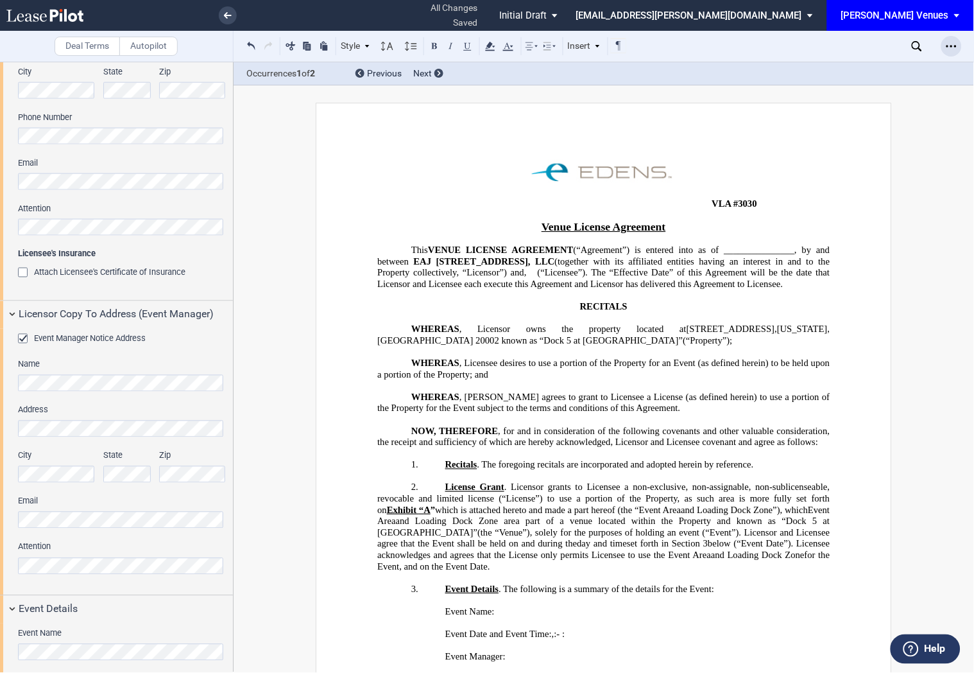
click at [945, 47] on div "Open Lease options menu" at bounding box center [951, 46] width 21 height 21
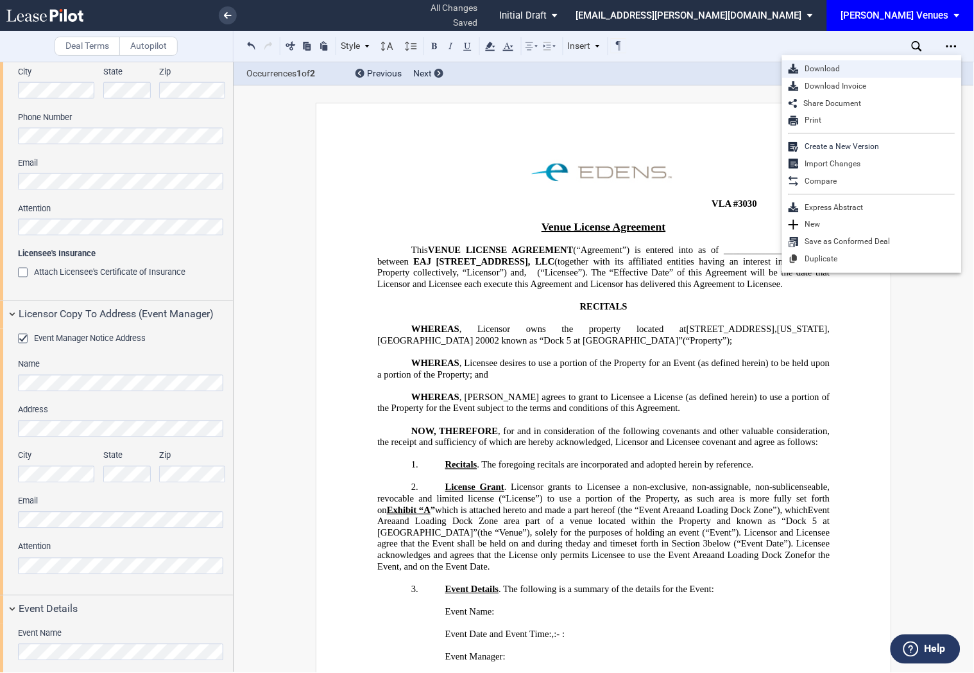
click at [873, 75] on div "Download" at bounding box center [872, 68] width 180 height 17
